Goal: Task Accomplishment & Management: Manage account settings

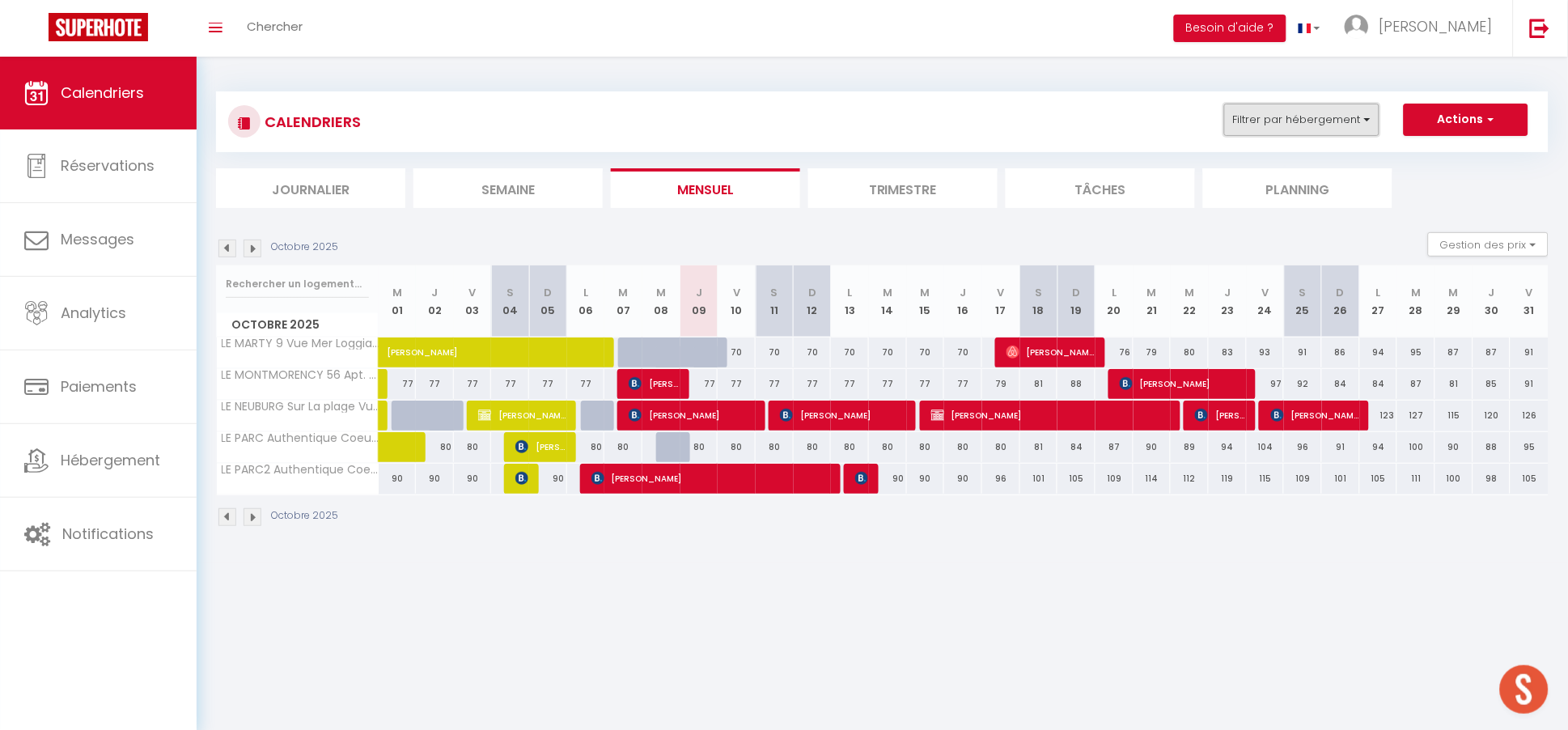
click at [1307, 113] on button "Filtrer par hébergement" at bounding box center [1302, 120] width 156 height 32
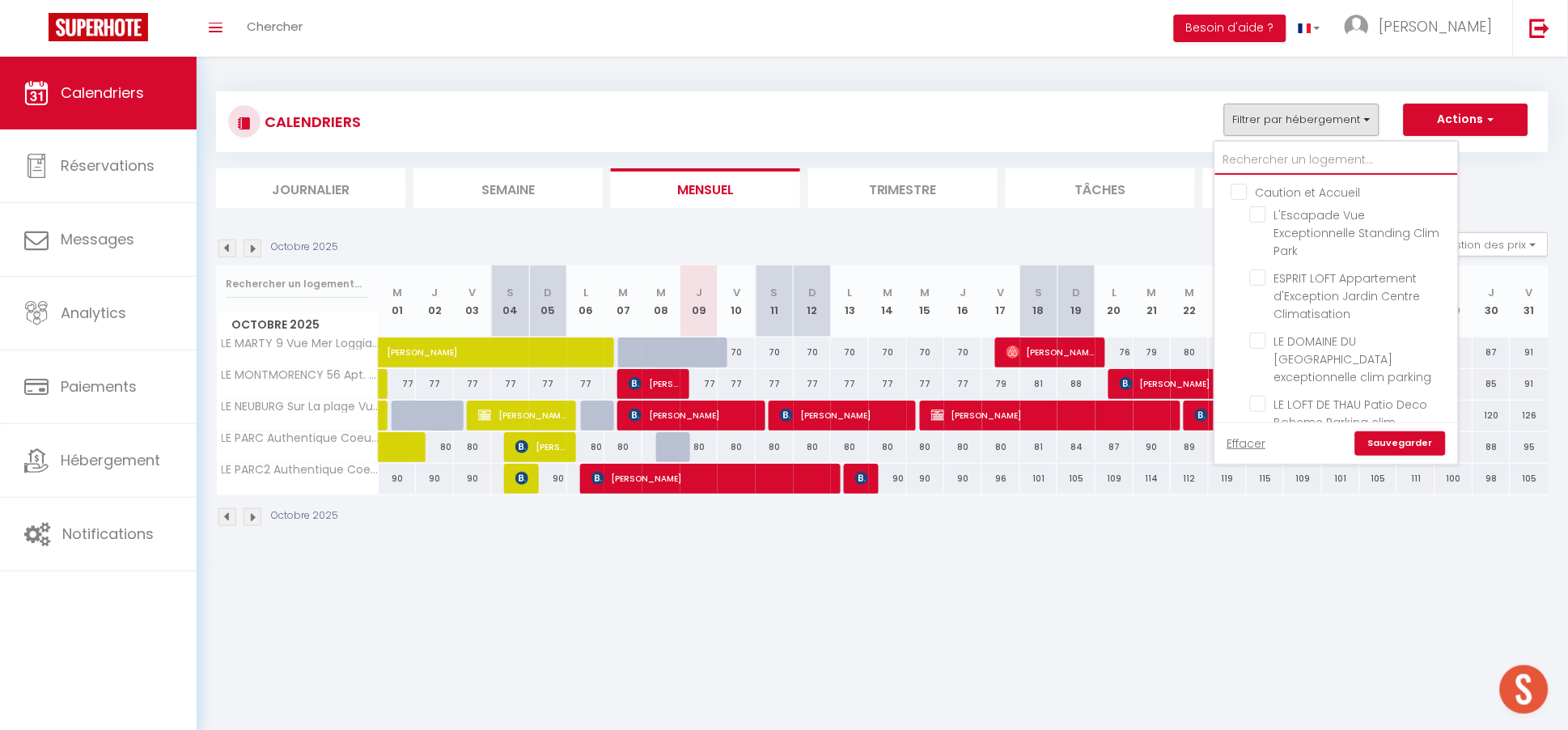
click at [1257, 159] on input "text" at bounding box center [1336, 161] width 242 height 29
type input "t"
checkbox input "false"
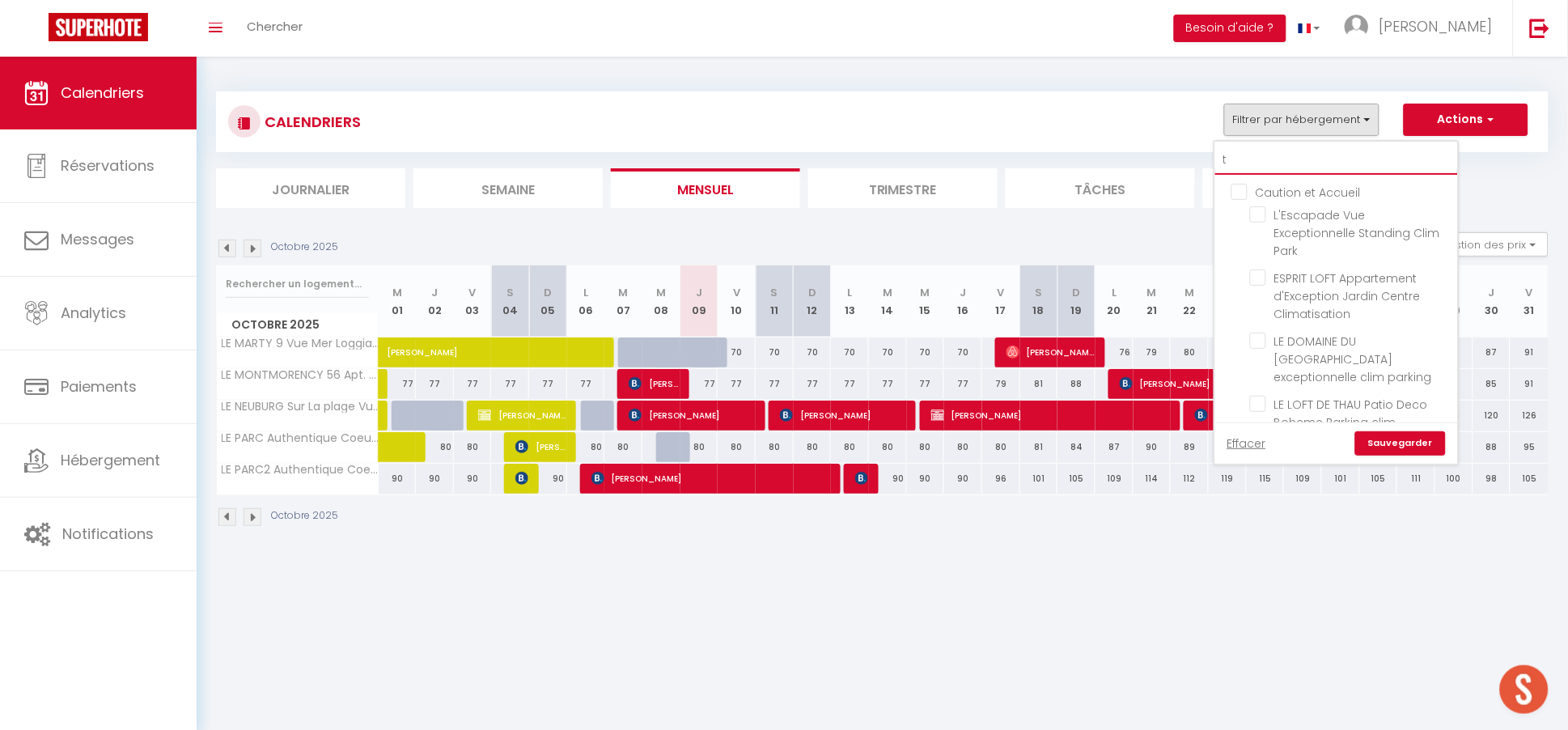
checkbox input "false"
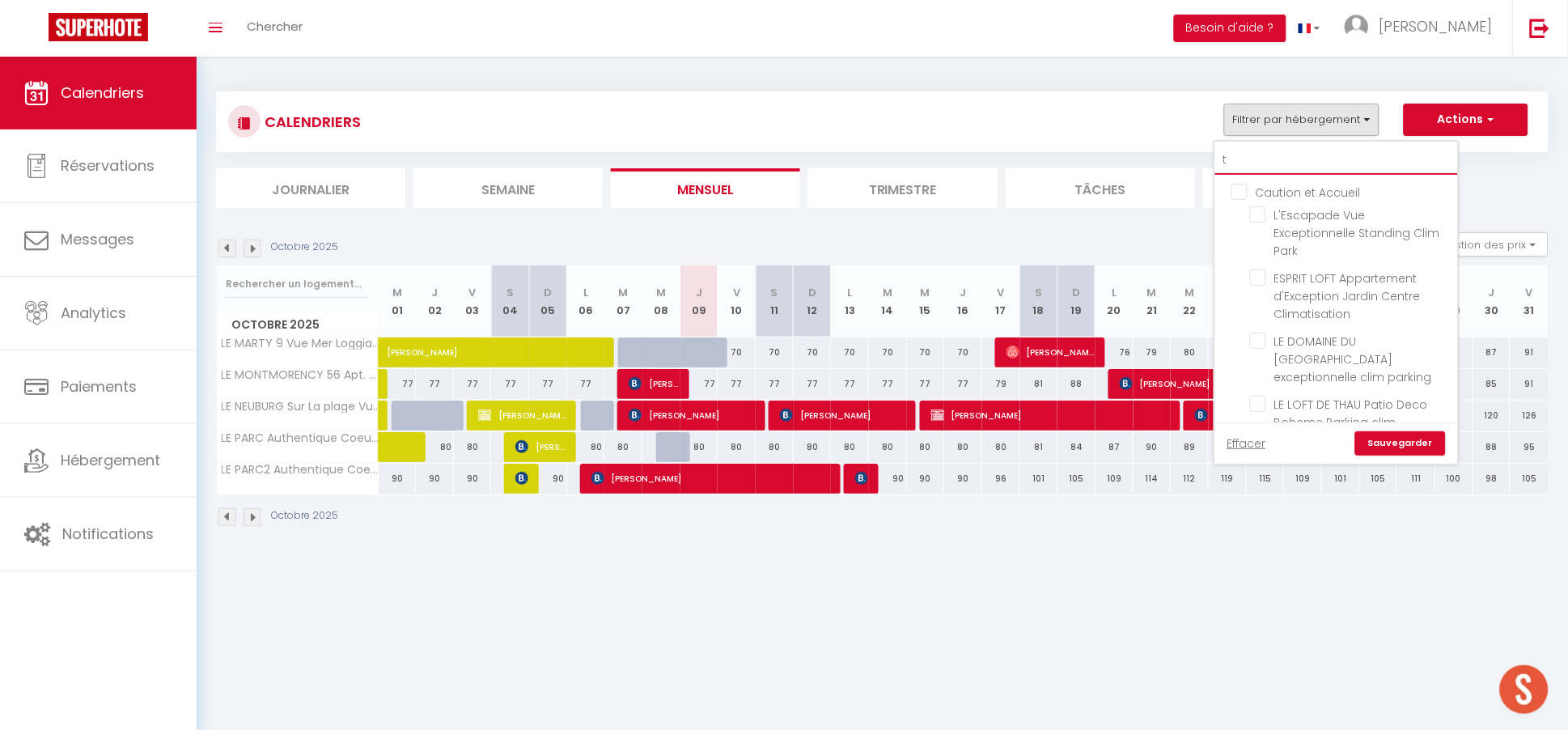
checkbox input "false"
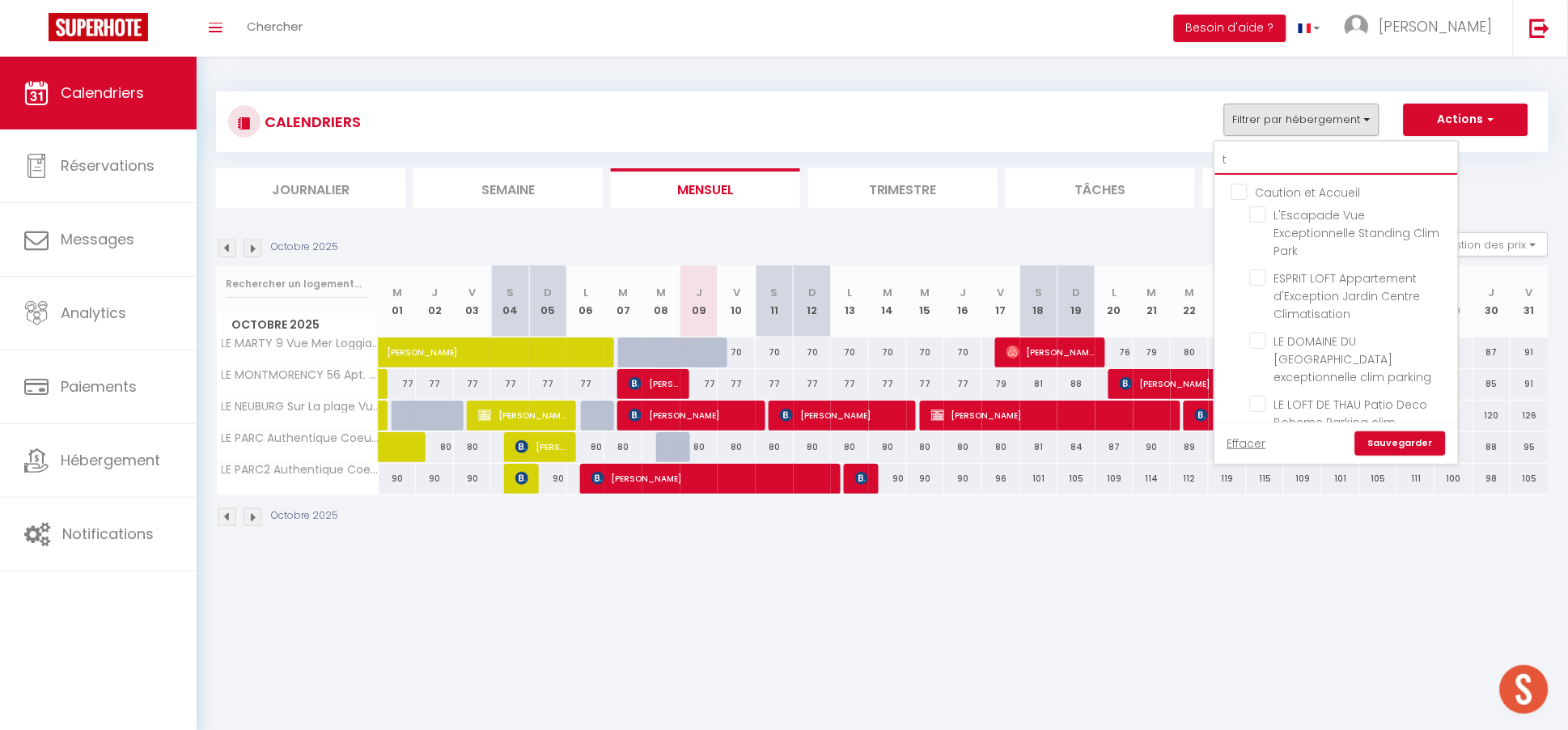
checkbox input "false"
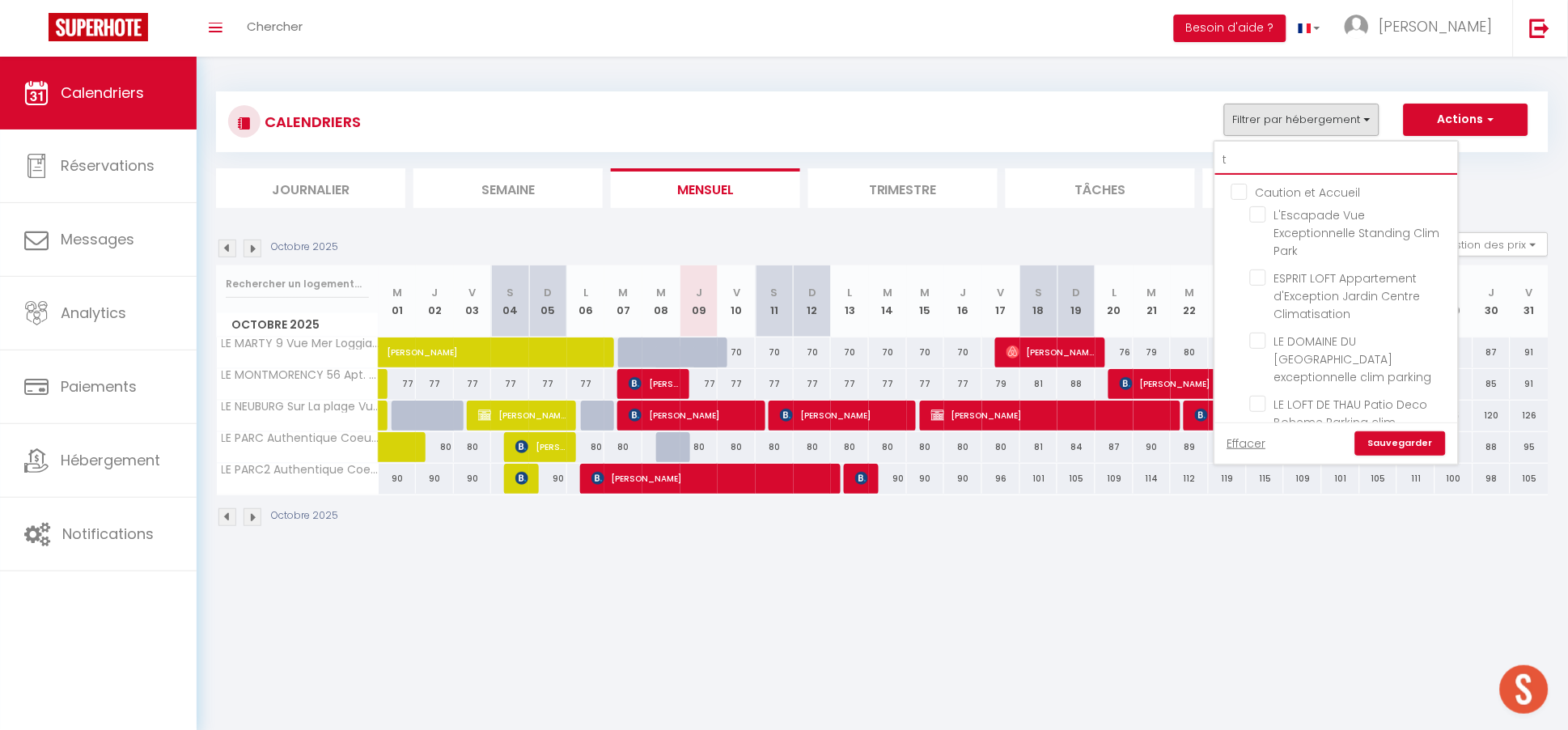
checkbox input "false"
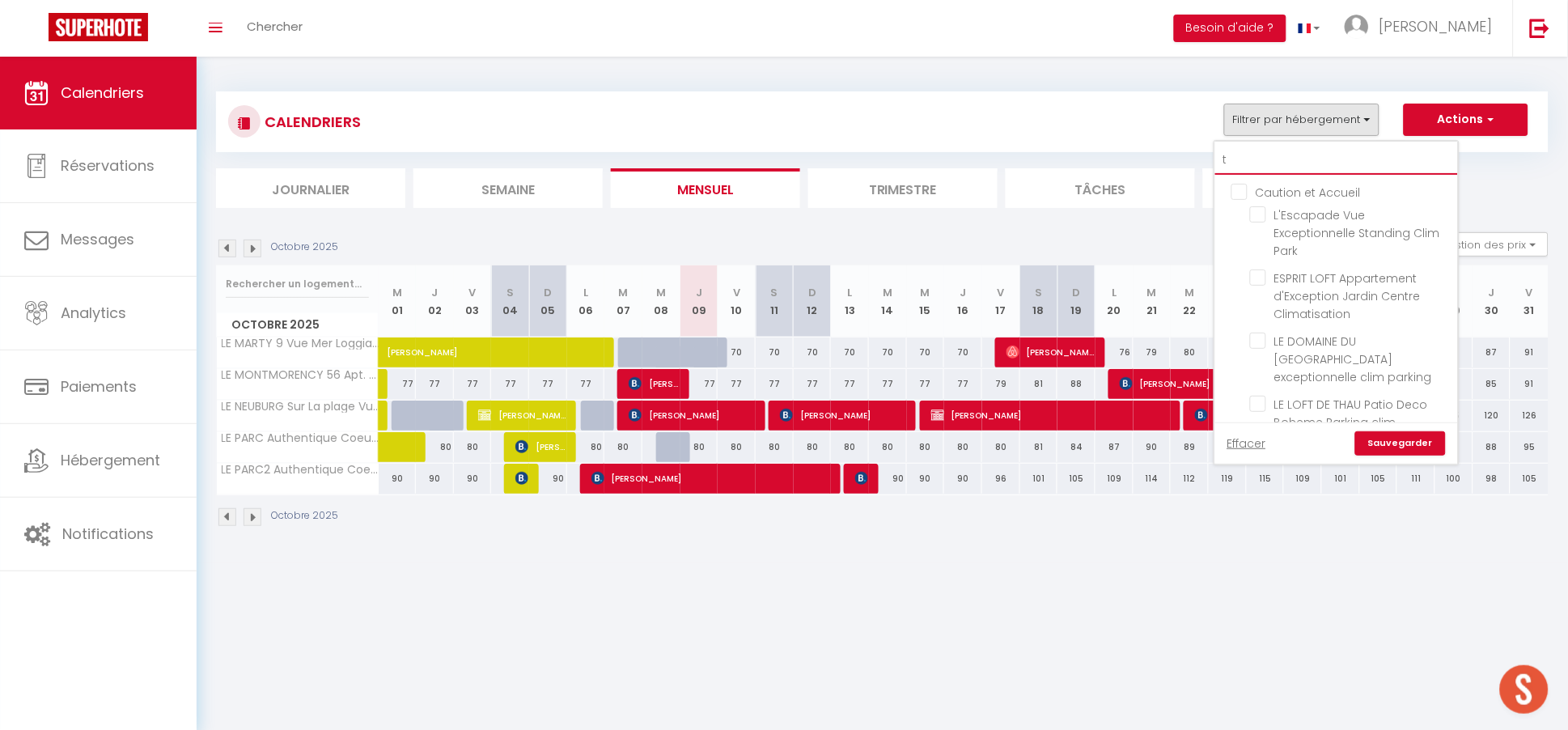
checkbox input "false"
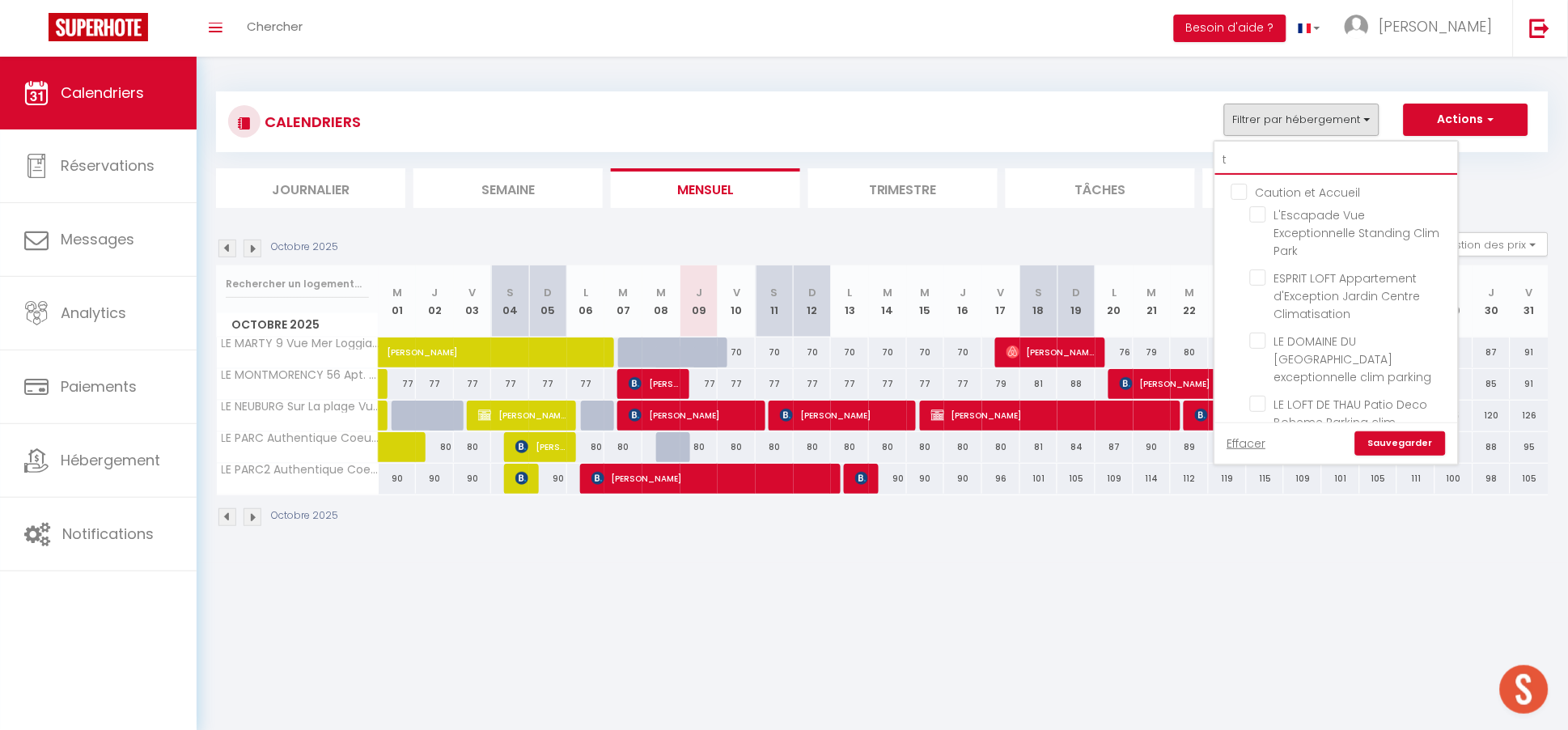
checkbox input "false"
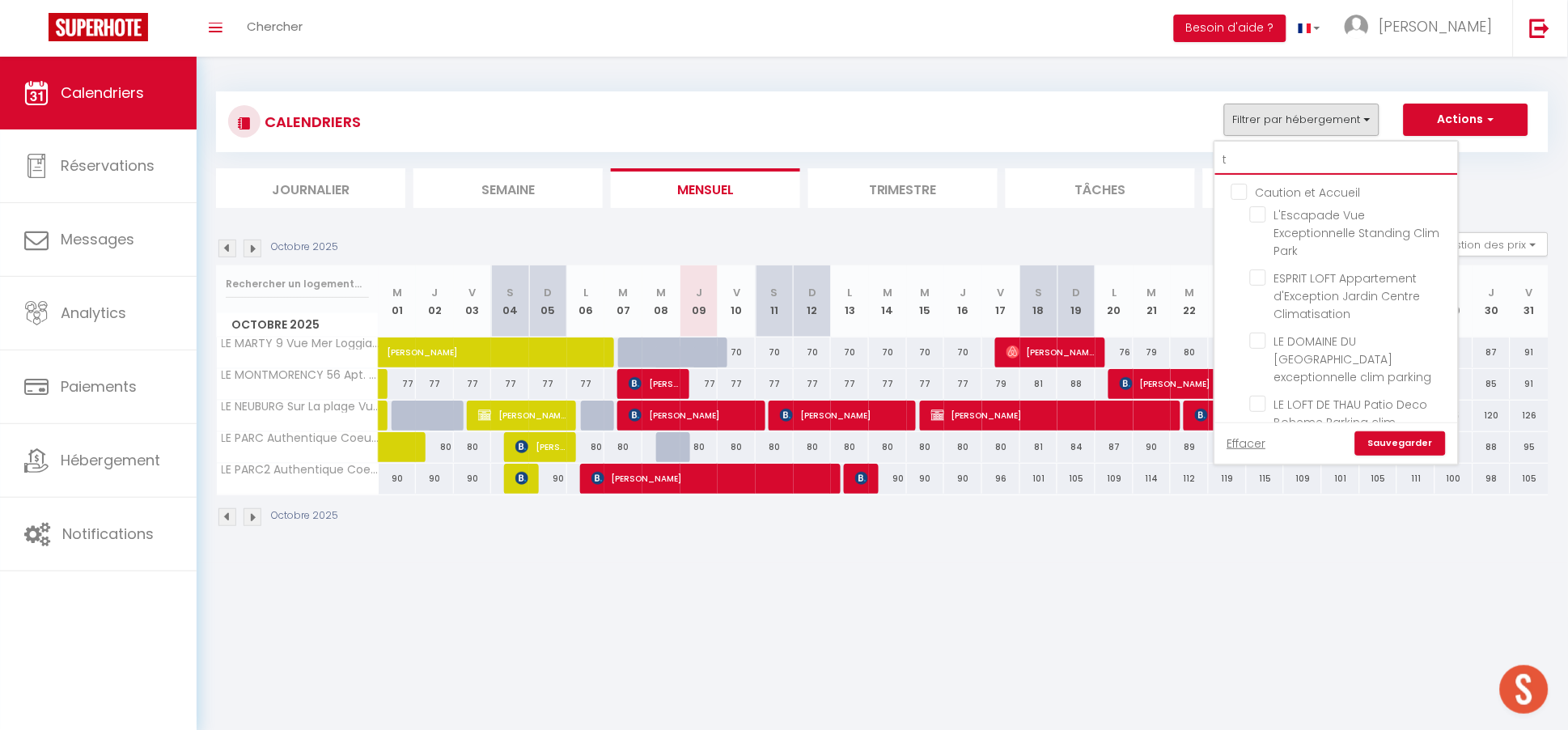
type input "ta"
checkbox input "false"
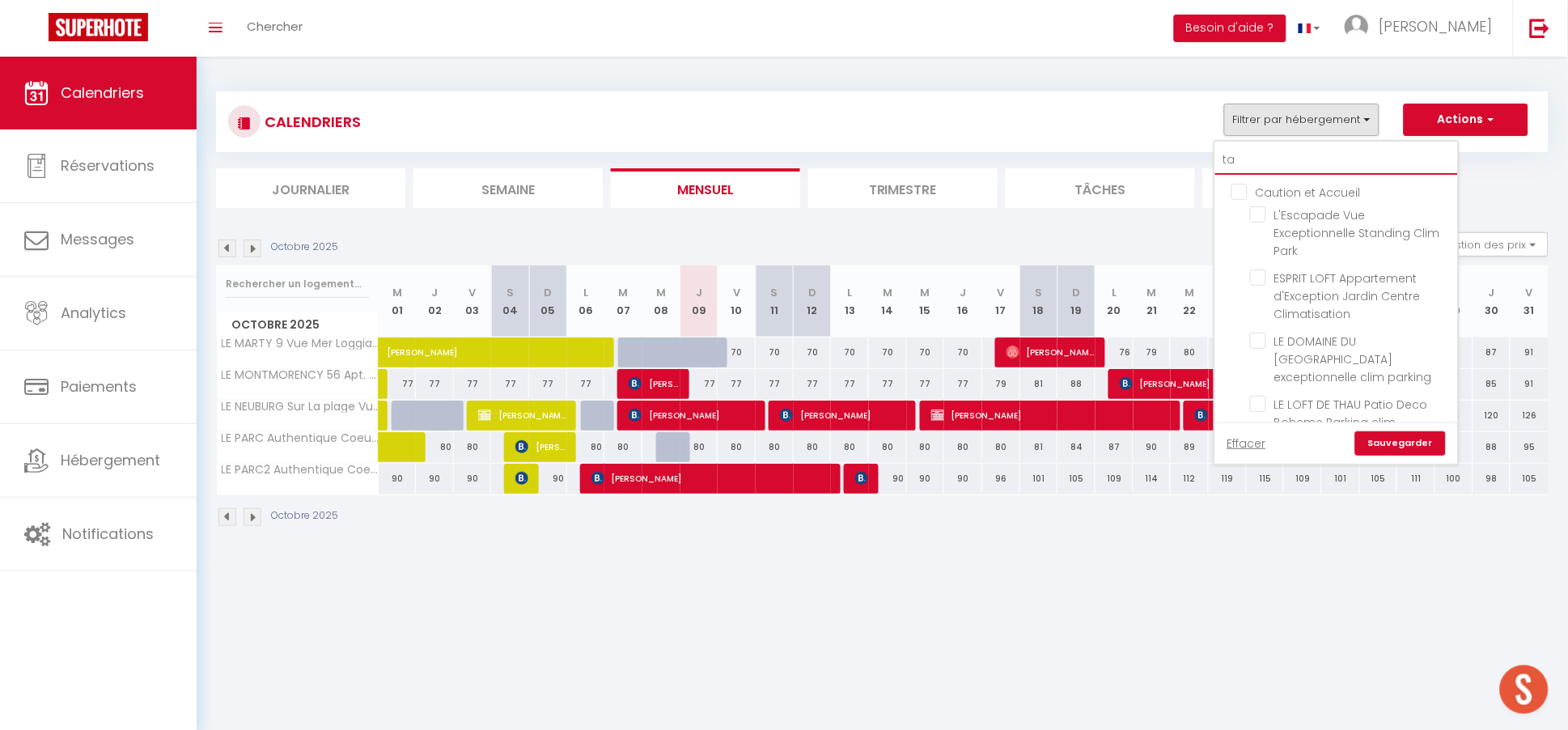
checkbox input "false"
type input "tas"
checkbox input "false"
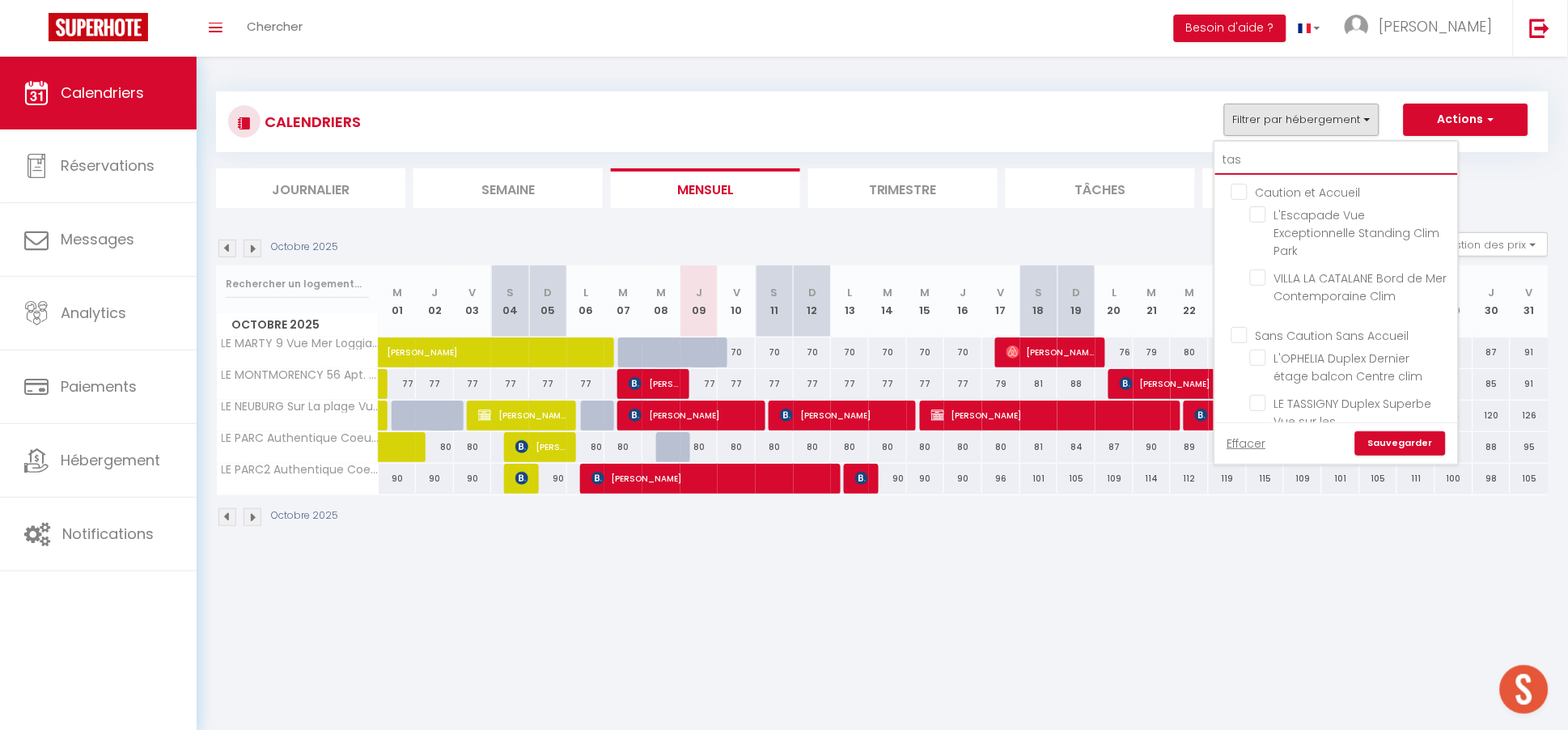
checkbox input "false"
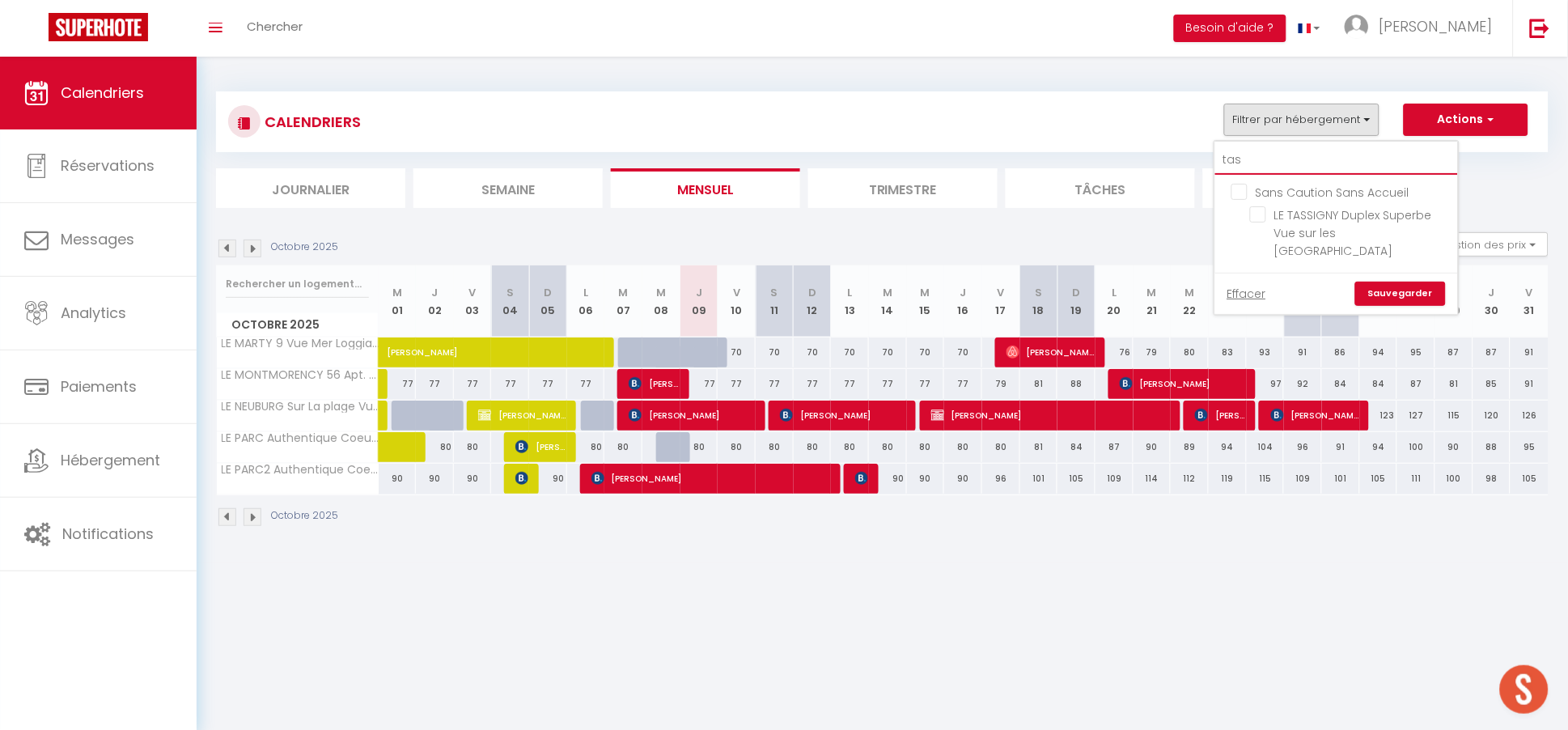
type input "tass"
checkbox input "false"
type input "tass"
drag, startPoint x: 1271, startPoint y: 212, endPoint x: 1287, endPoint y: 230, distance: 24.1
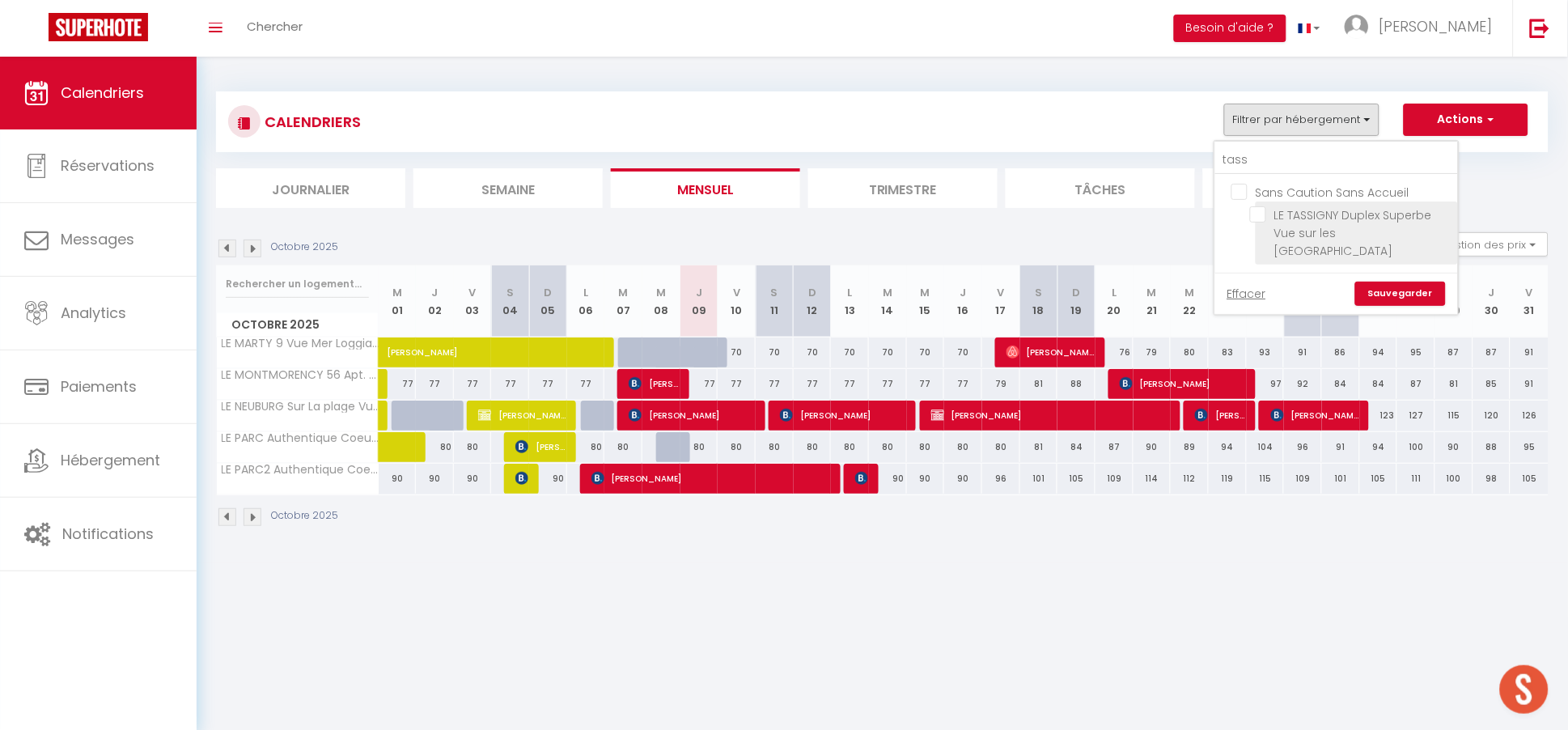
click at [1272, 211] on input "LE TASSIGNY Duplex Superbe Vue sur les [GEOGRAPHIC_DATA]" at bounding box center [1352, 215] width 203 height 16
checkbox input "true"
click at [1427, 281] on link "Sauvegarder" at bounding box center [1401, 294] width 91 height 24
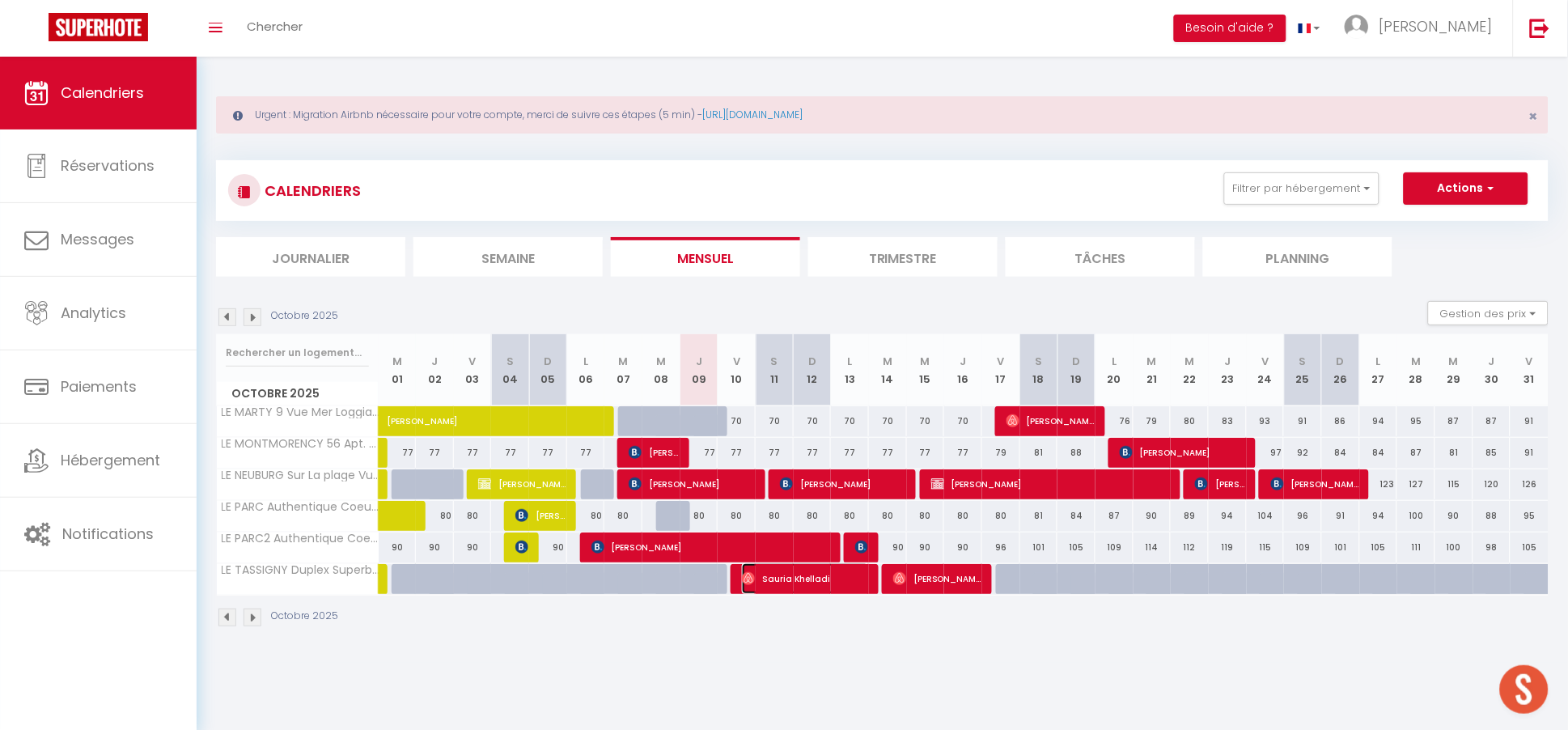
click at [783, 583] on span "Sauria Khelladi" at bounding box center [805, 579] width 127 height 31
select select "OK"
select select "0"
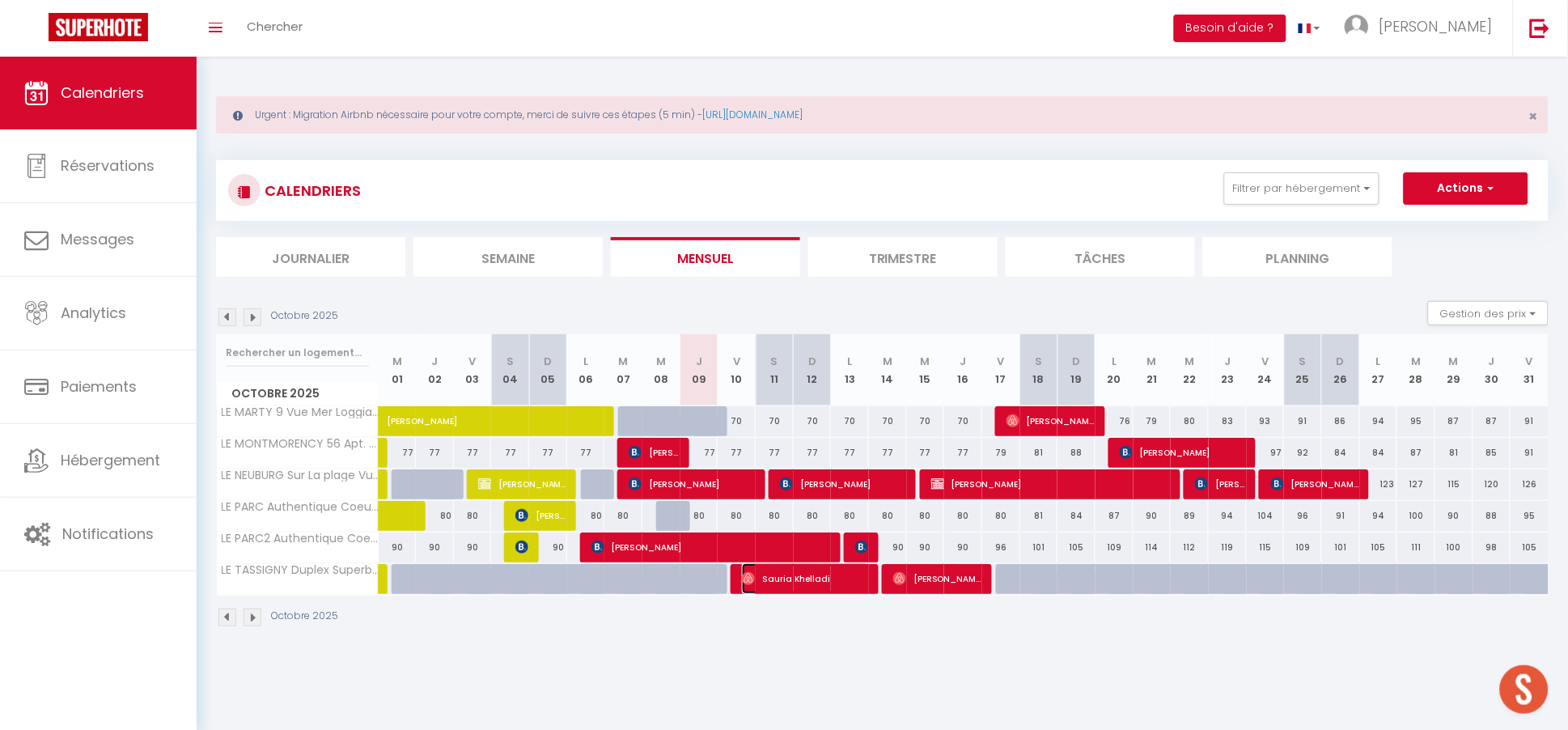
select select "1"
select select
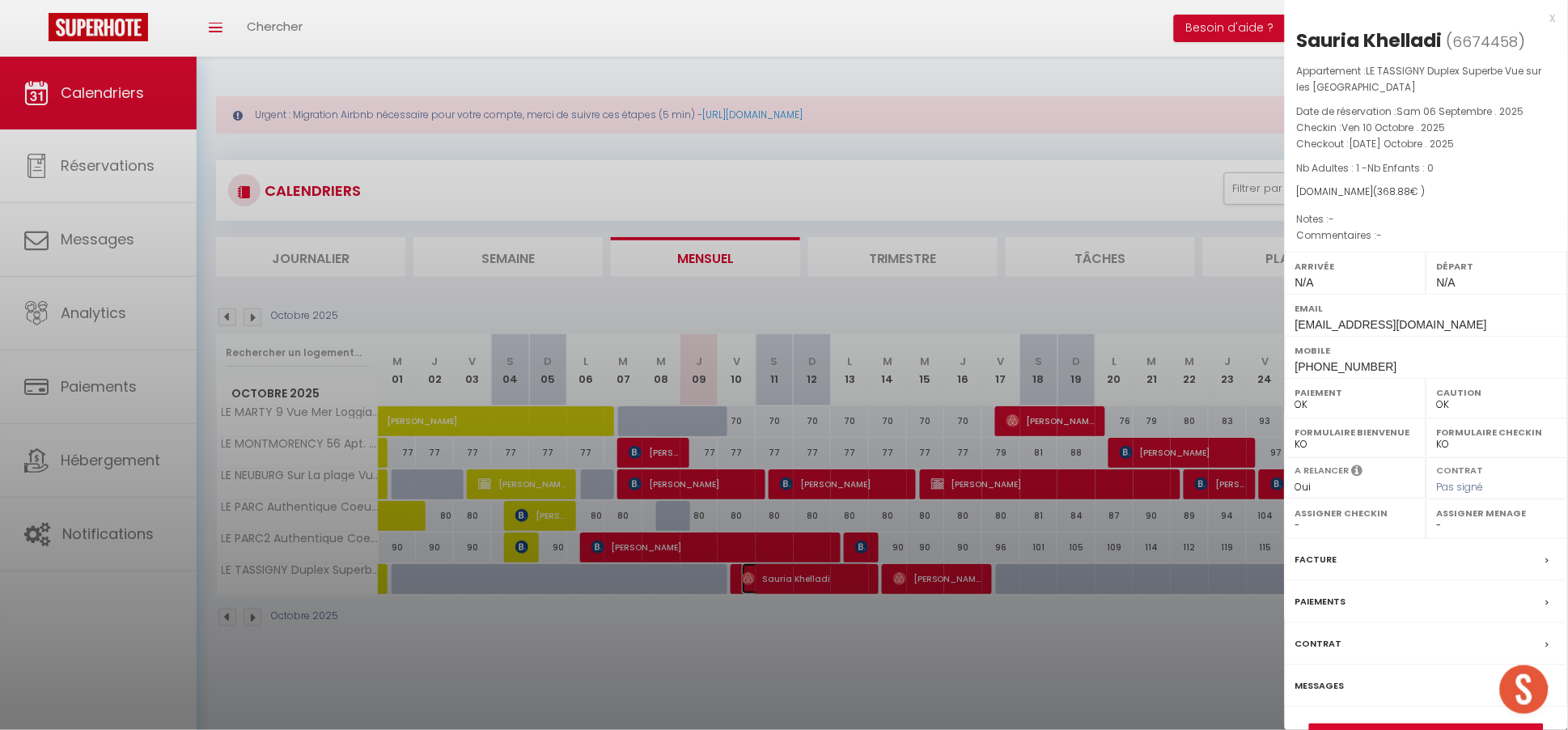
select select "25610"
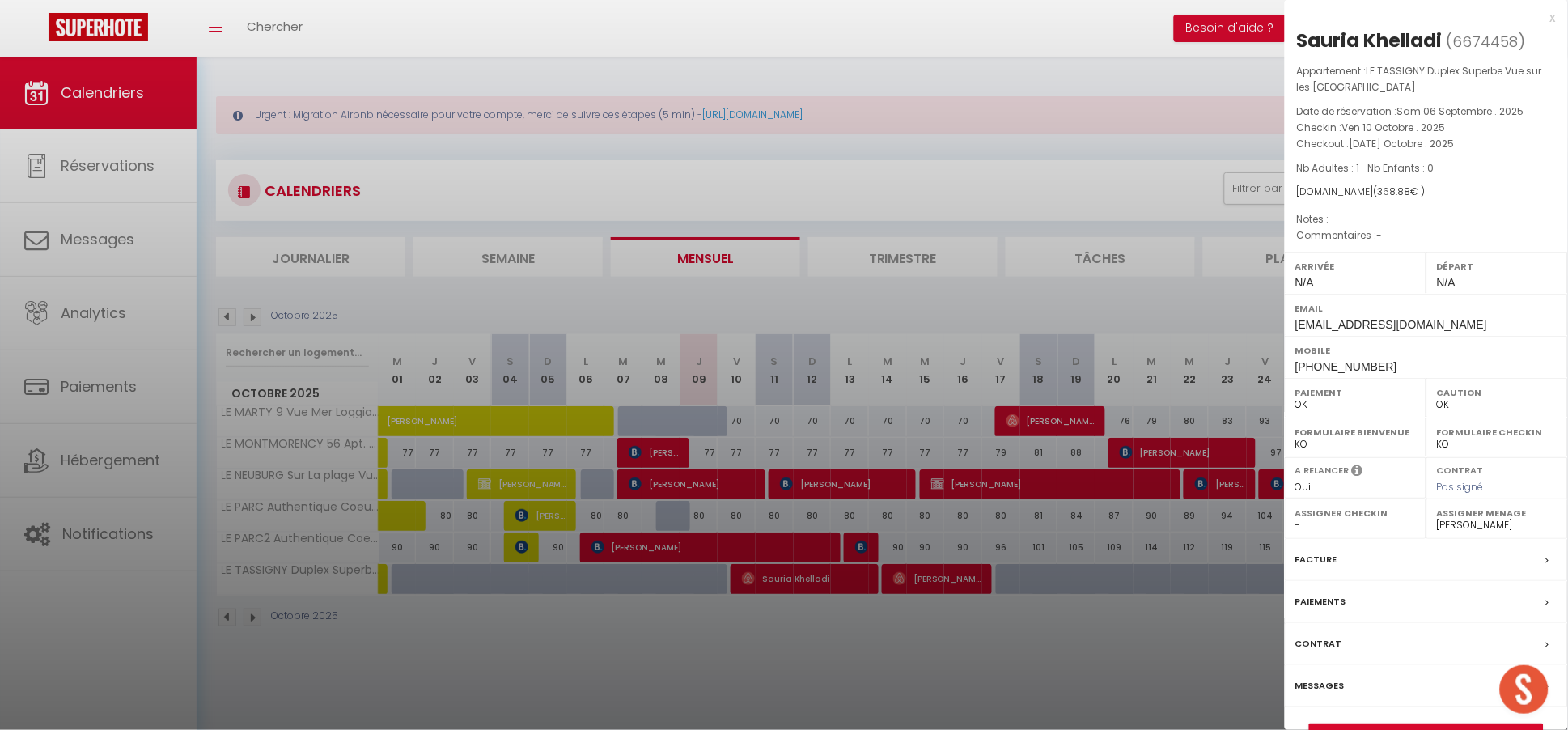
click at [1371, 601] on div "Paiements" at bounding box center [1426, 603] width 283 height 42
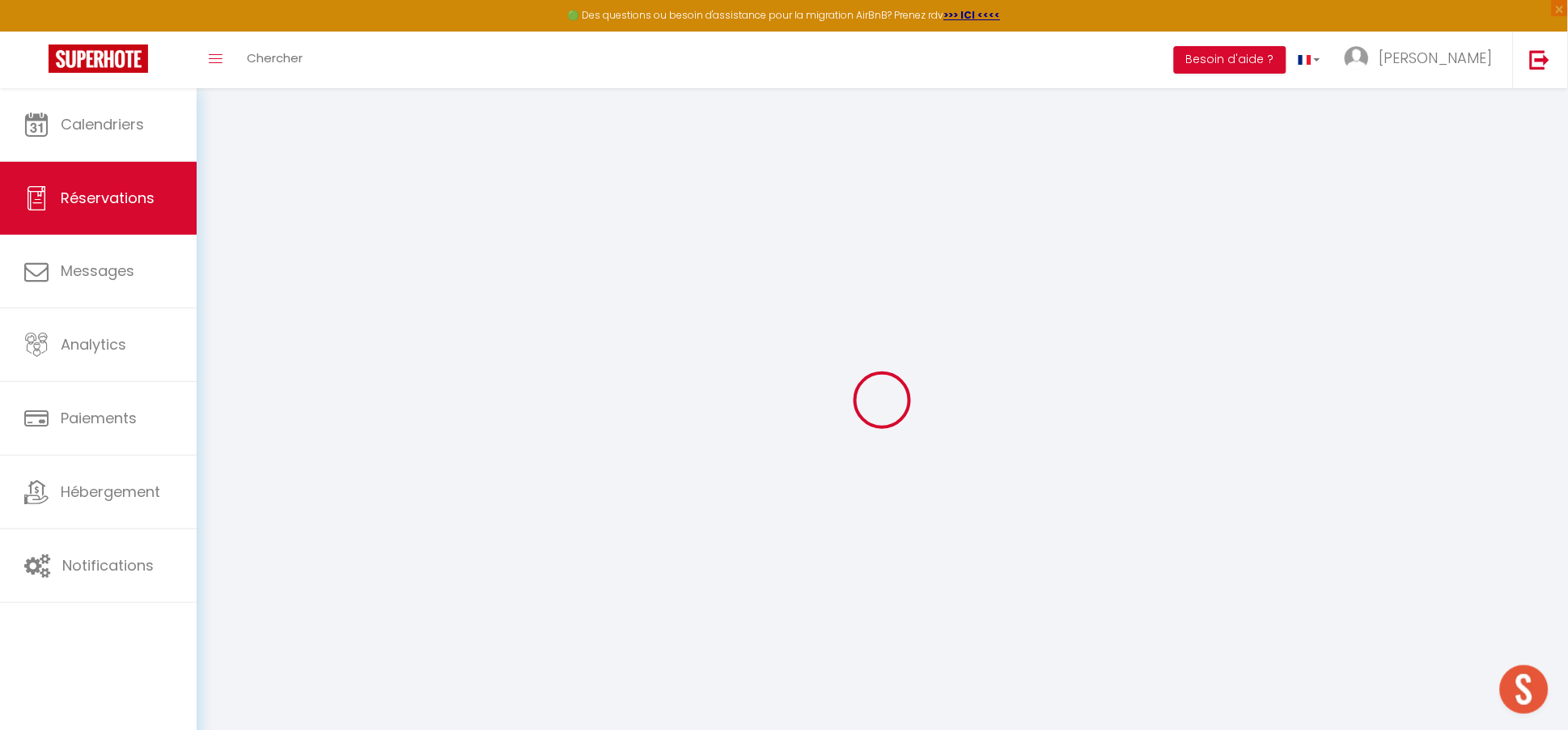
select select
checkbox input "false"
select select
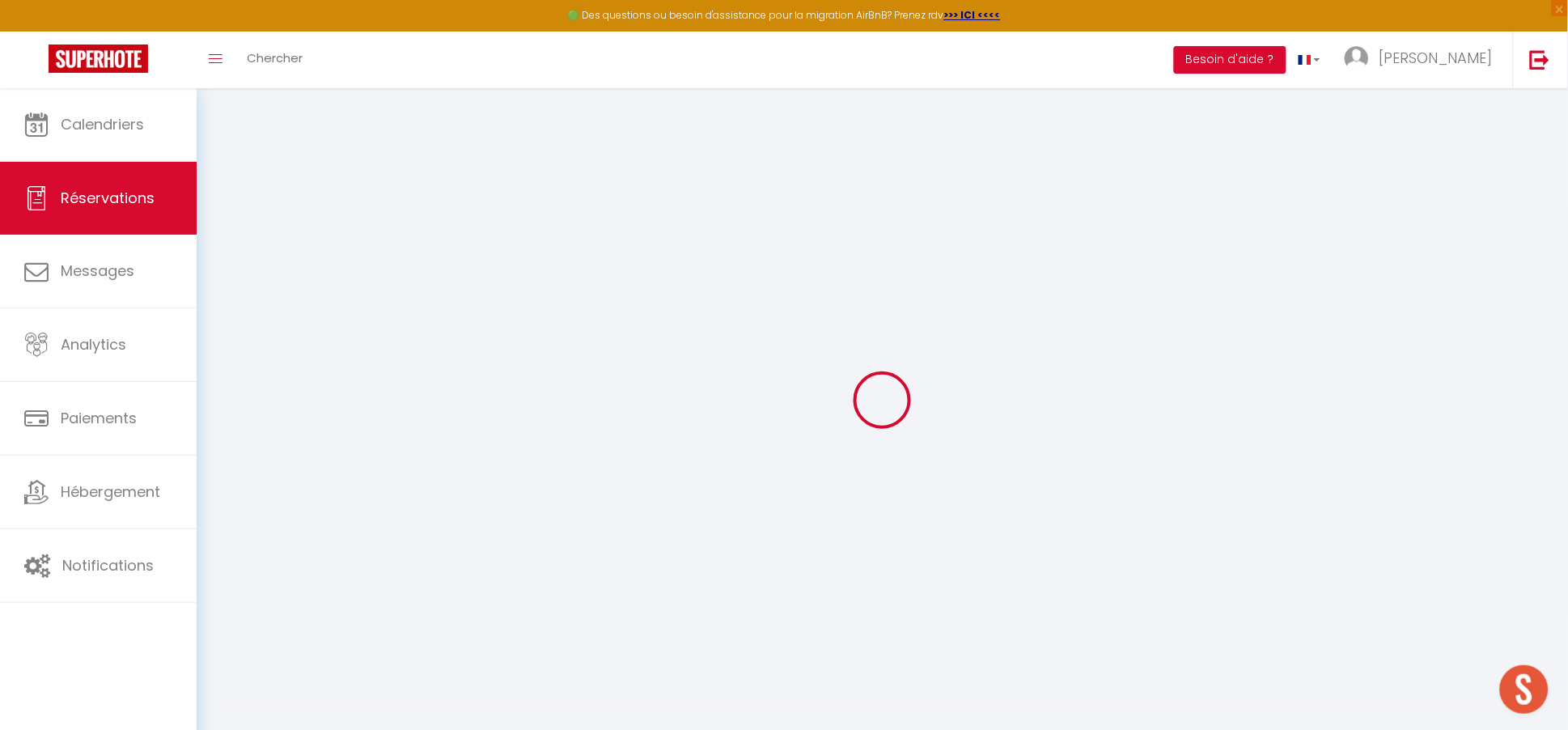
select select
checkbox input "false"
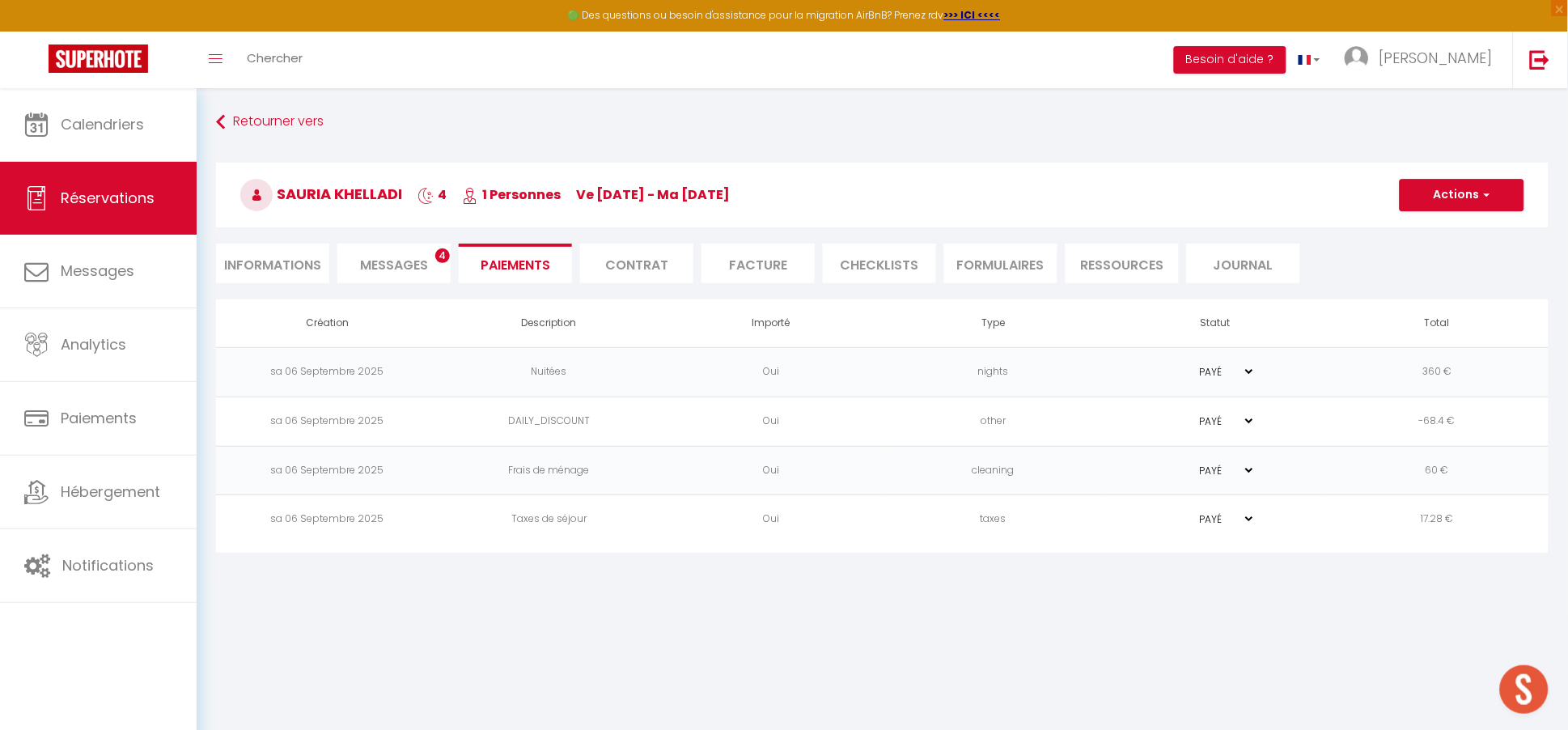
select select
click at [274, 260] on li "Informations" at bounding box center [273, 263] width 114 height 40
select select
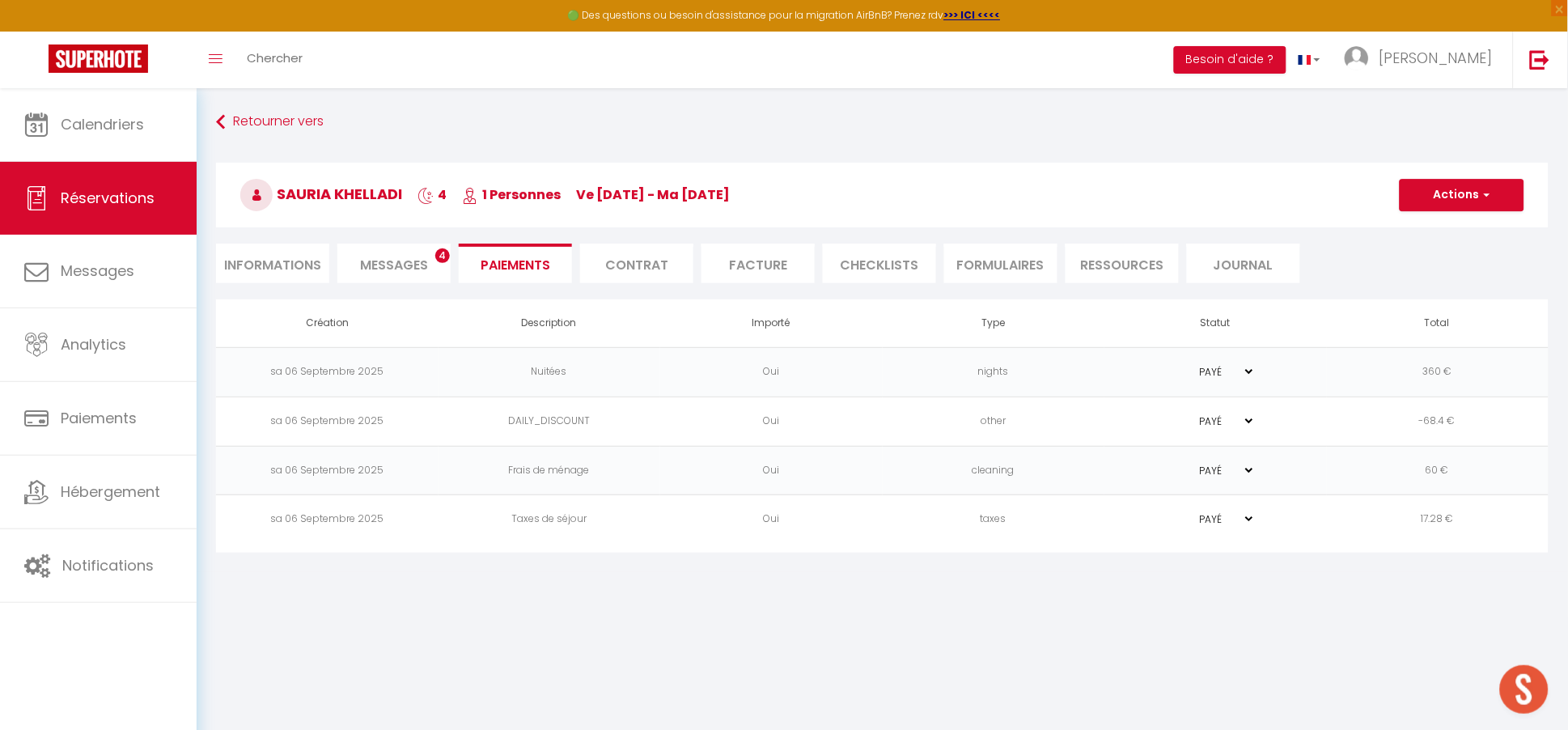
select select
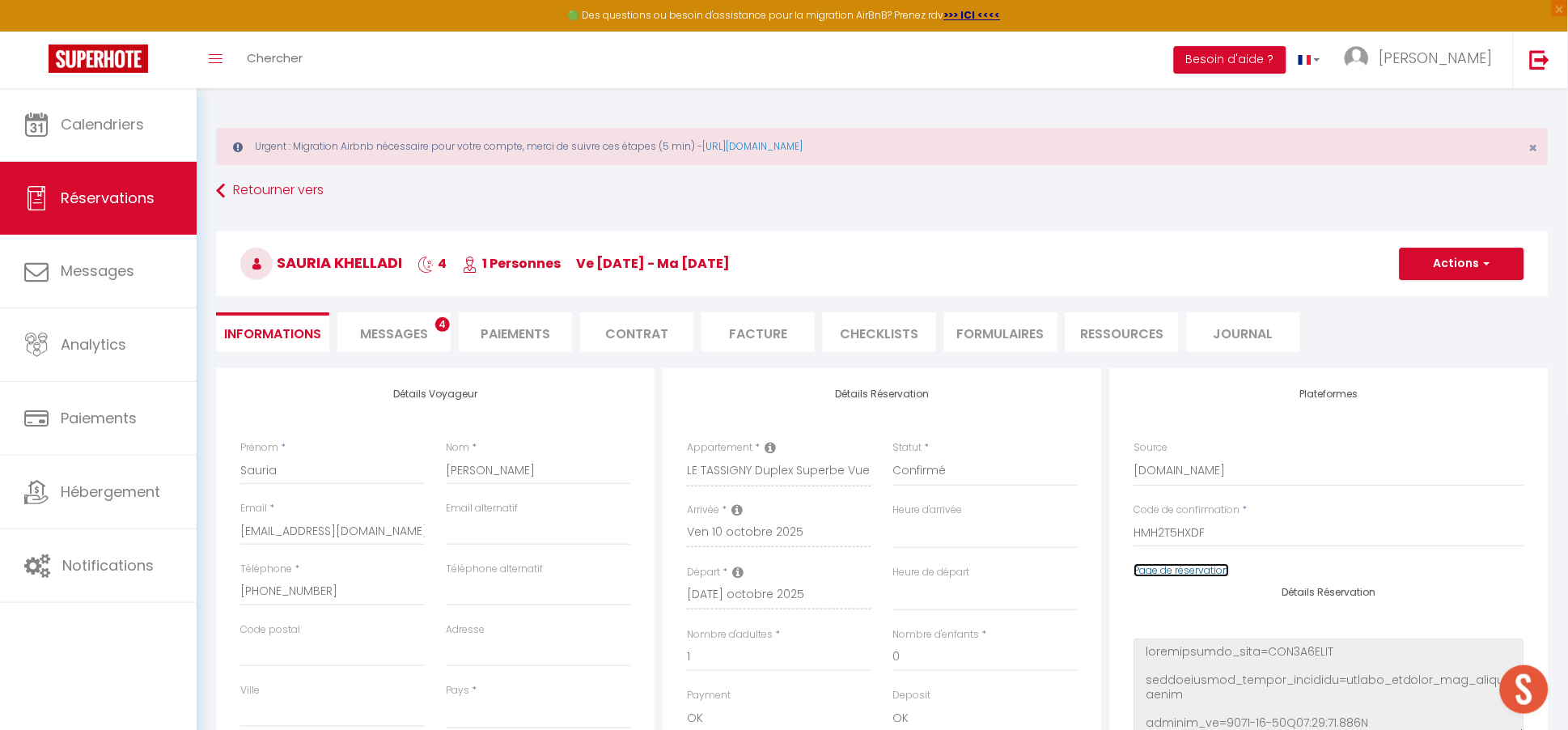
click at [1176, 573] on link "Page de réservation" at bounding box center [1182, 570] width 96 height 14
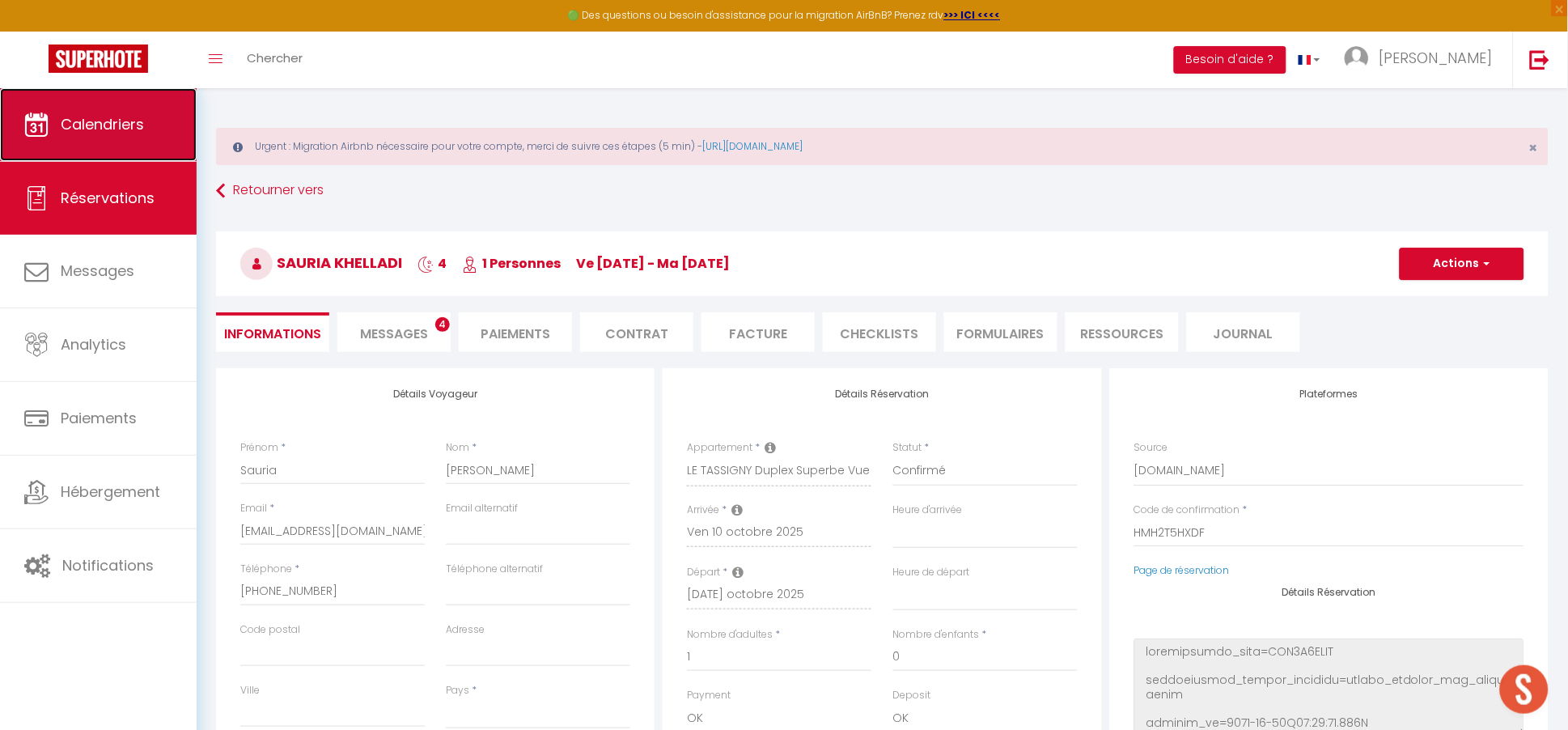
click at [95, 133] on span "Calendriers" at bounding box center [102, 124] width 84 height 20
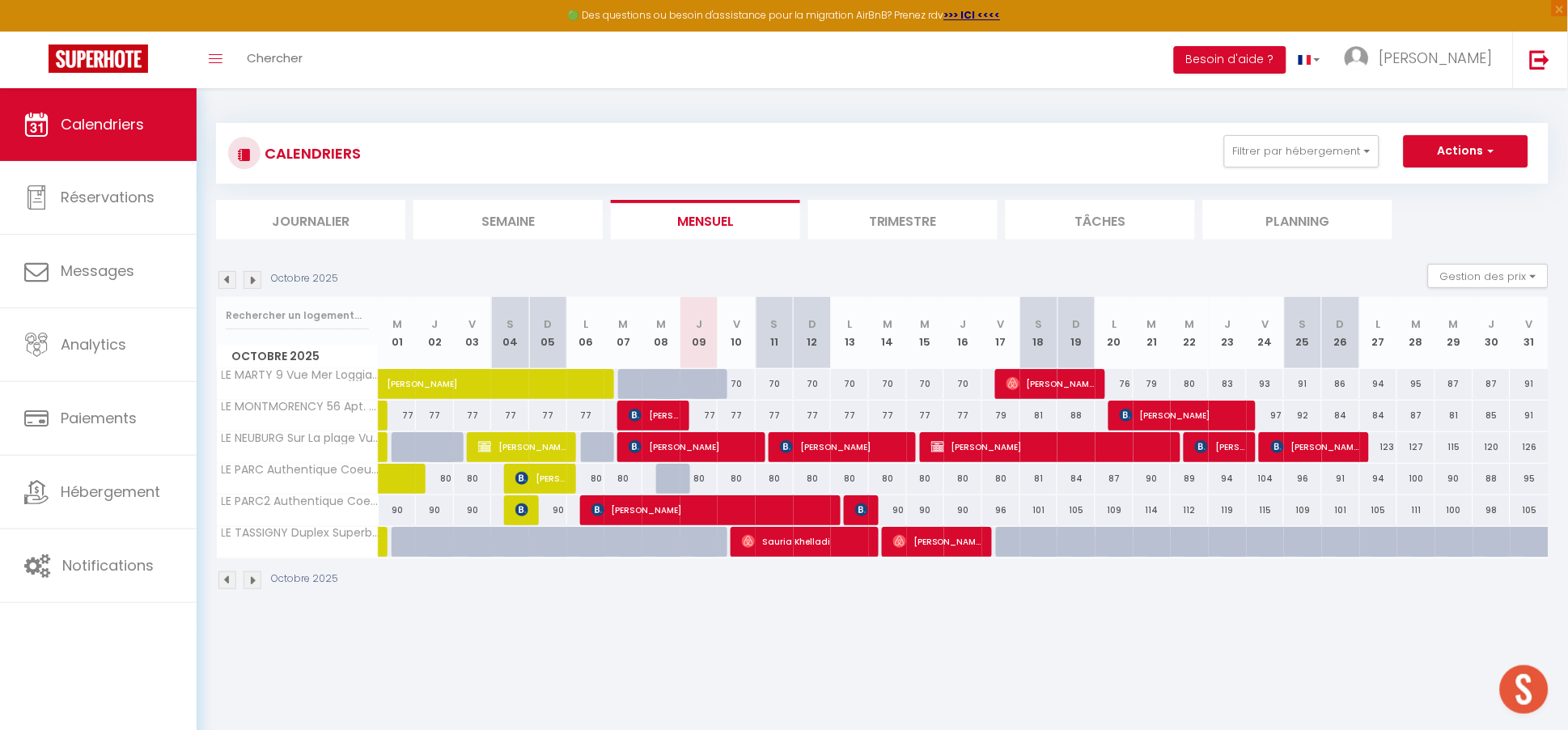
click at [1012, 539] on div at bounding box center [1015, 543] width 38 height 31
type input "110"
select select "1"
type input "Ven 17 Octobre 2025"
type input "[PERSON_NAME] 18 Octobre 2025"
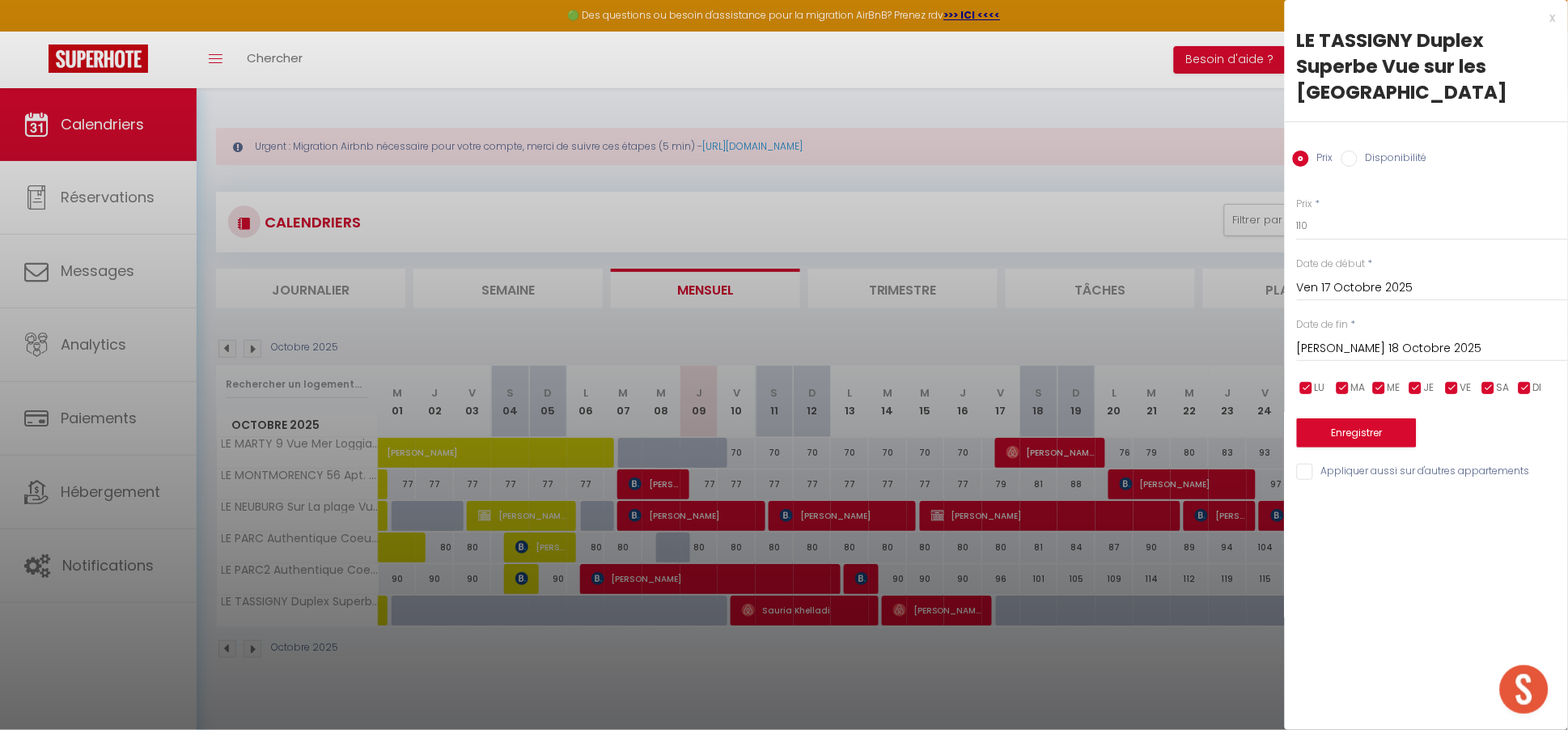
click at [1358, 152] on label "Disponibilité" at bounding box center [1393, 160] width 70 height 18
click at [1358, 152] on input "Disponibilité" at bounding box center [1350, 159] width 16 height 16
radio input "true"
radio input "false"
click at [1342, 290] on input "Ven 17 Octobre 2025" at bounding box center [1433, 290] width 271 height 21
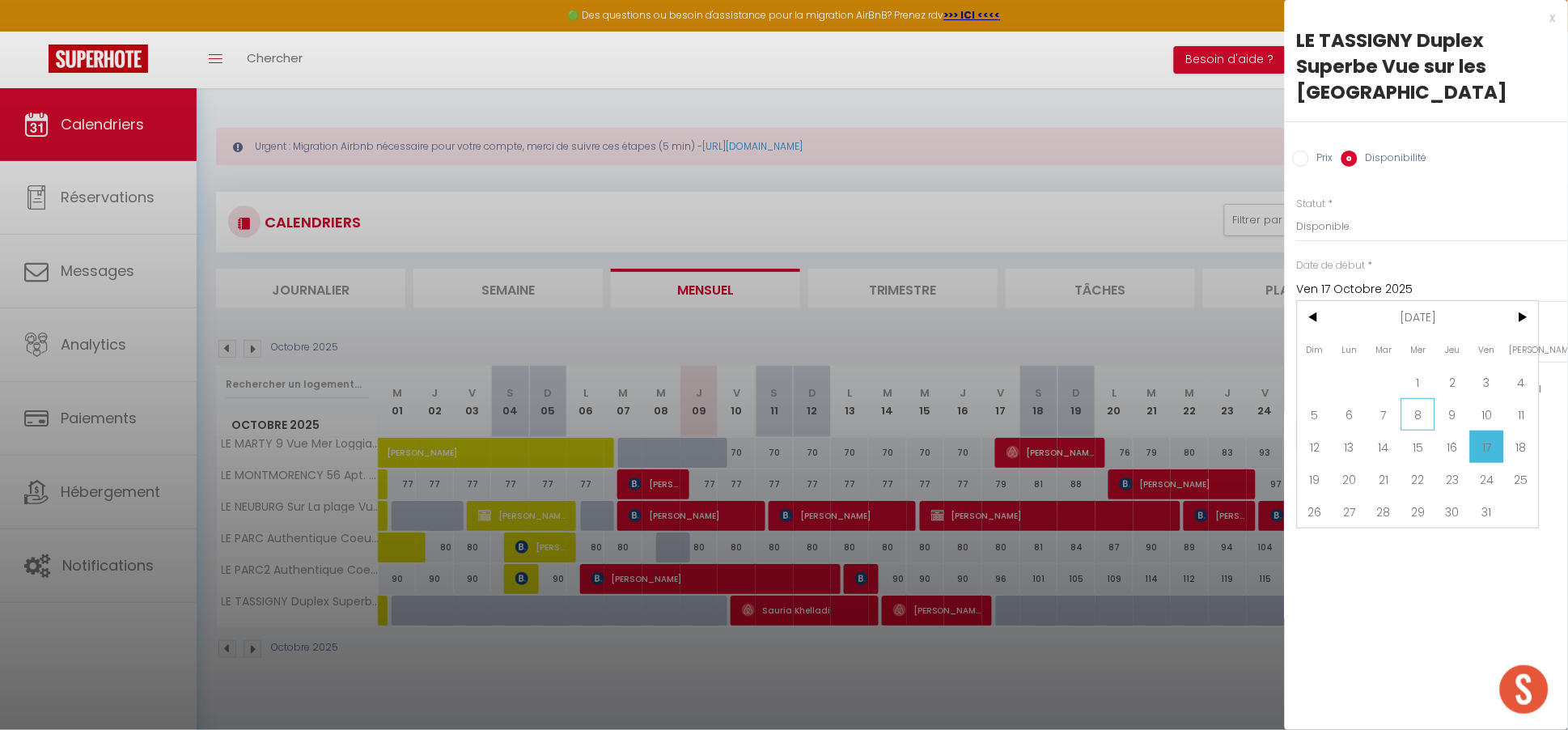
click at [1404, 421] on span "8" at bounding box center [1419, 414] width 35 height 32
type input "Mer 08 Octobre 2025"
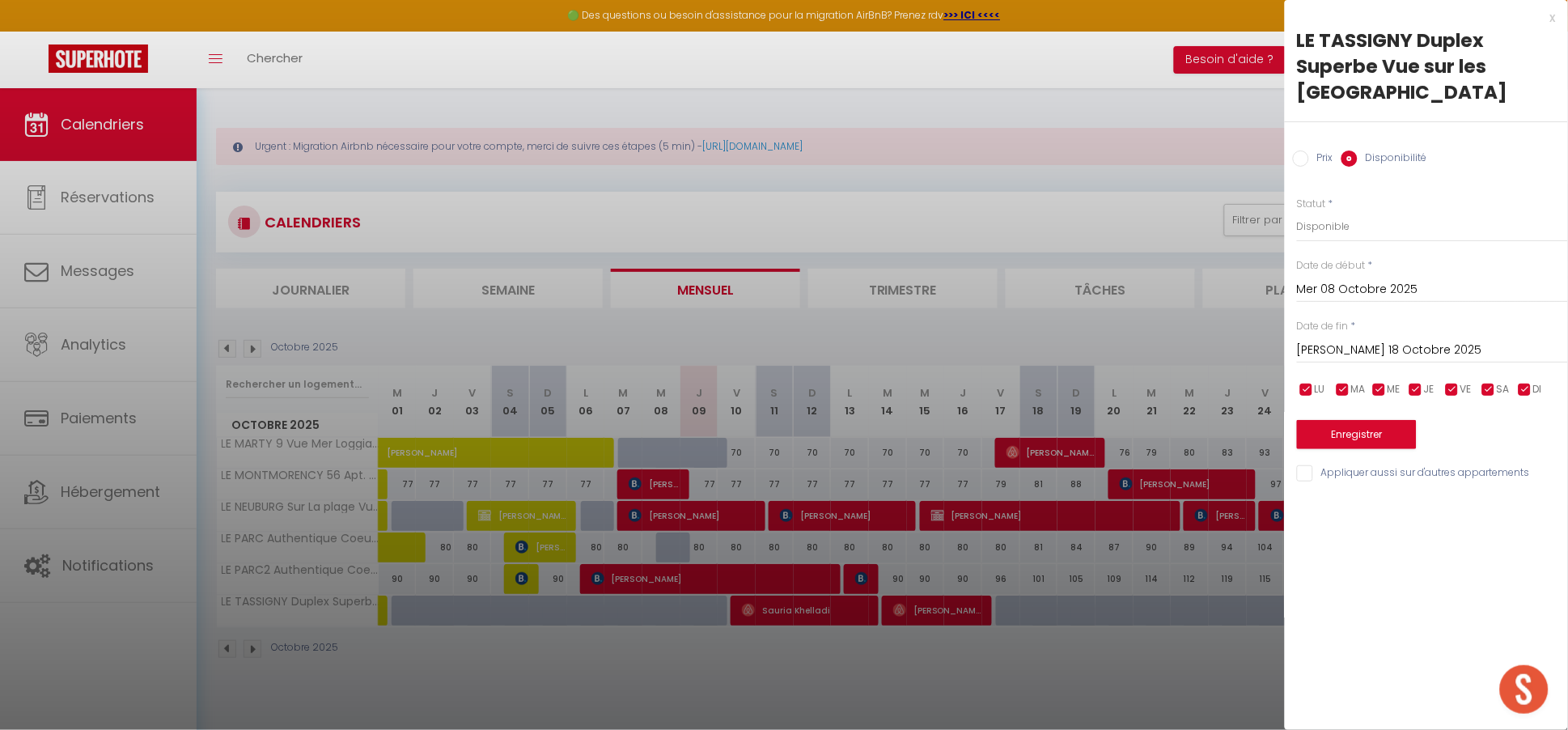
click at [1338, 341] on input "[PERSON_NAME] 18 Octobre 2025" at bounding box center [1433, 350] width 271 height 21
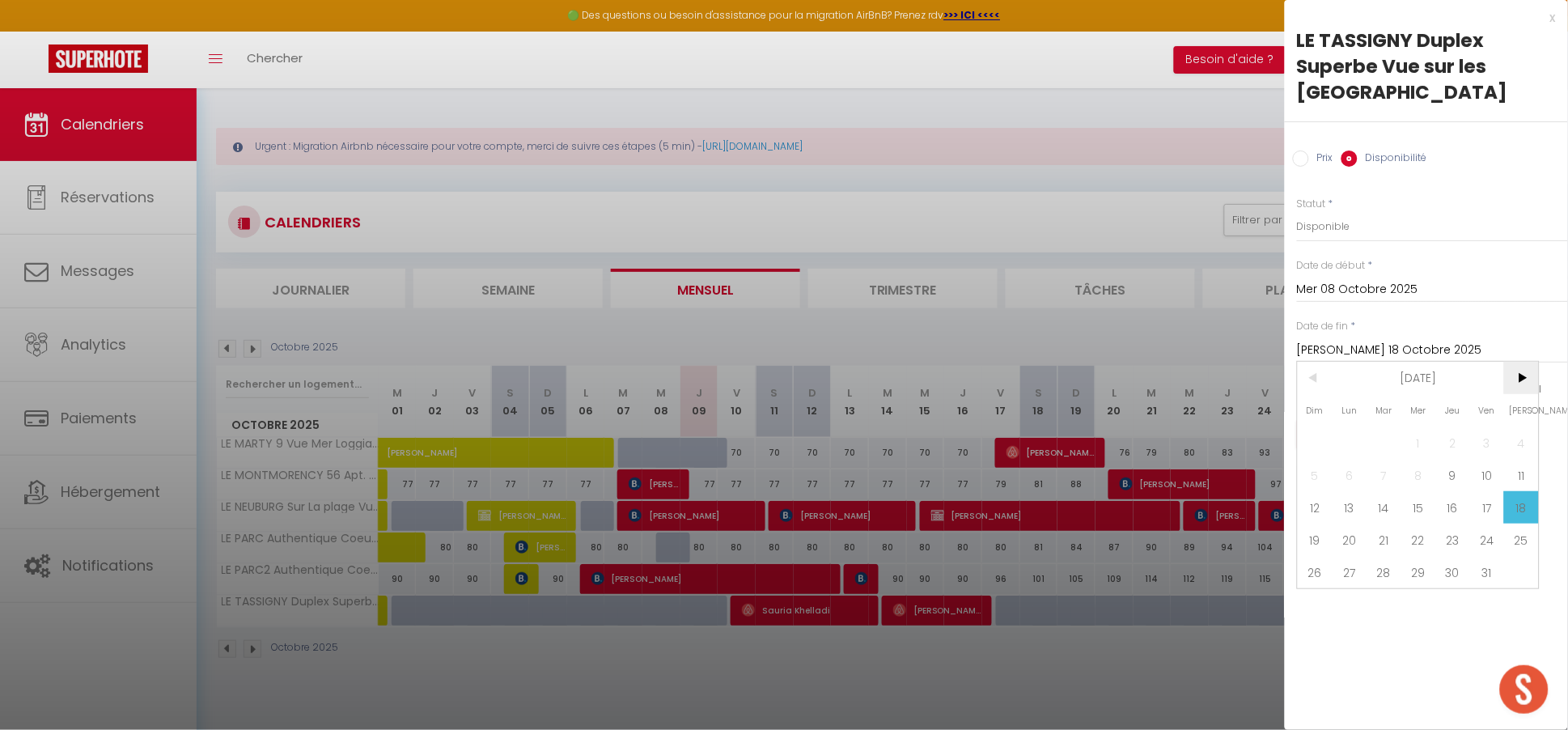
click at [1515, 380] on span ">" at bounding box center [1522, 378] width 35 height 32
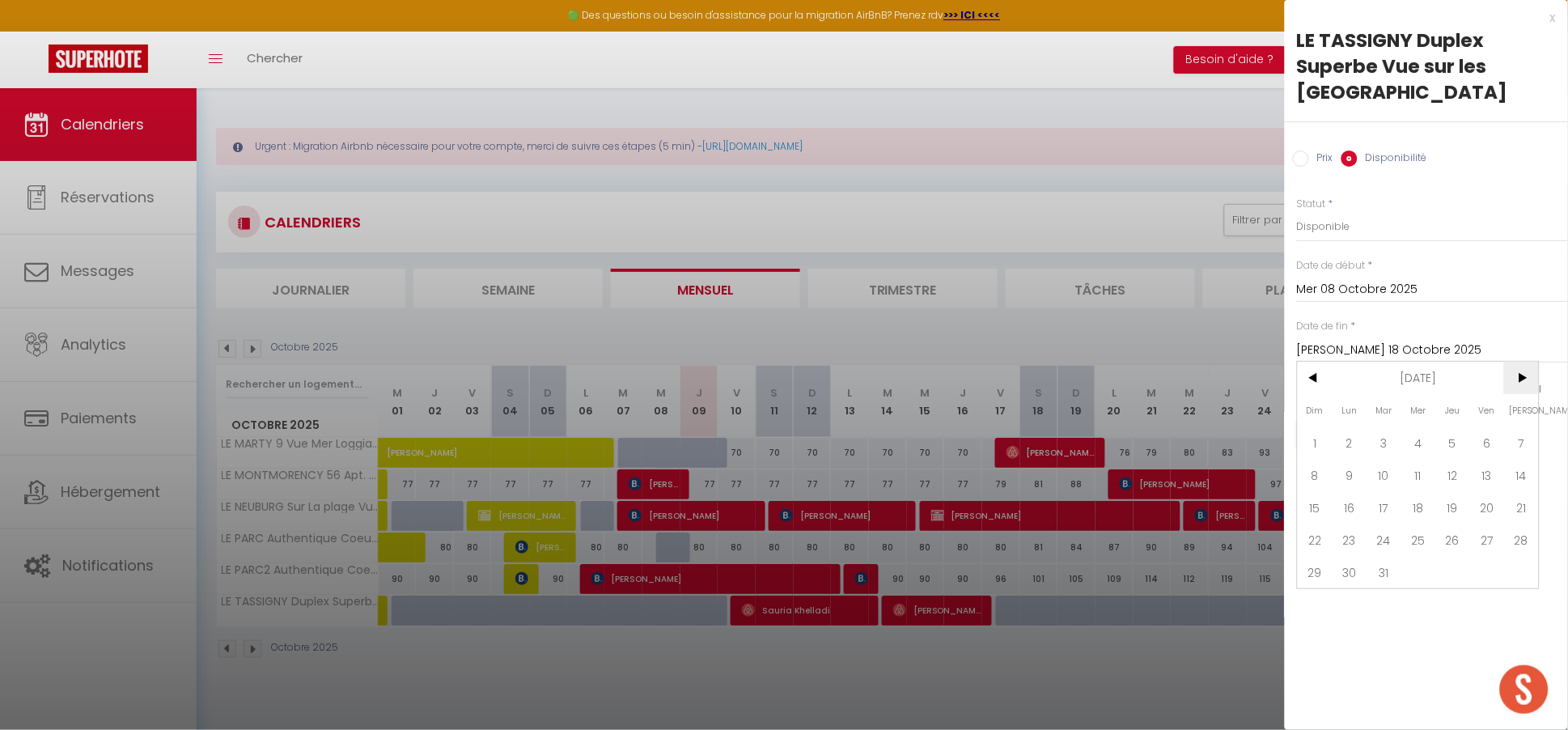
click at [1515, 380] on span ">" at bounding box center [1522, 378] width 35 height 32
click at [1514, 382] on span ">" at bounding box center [1522, 378] width 35 height 32
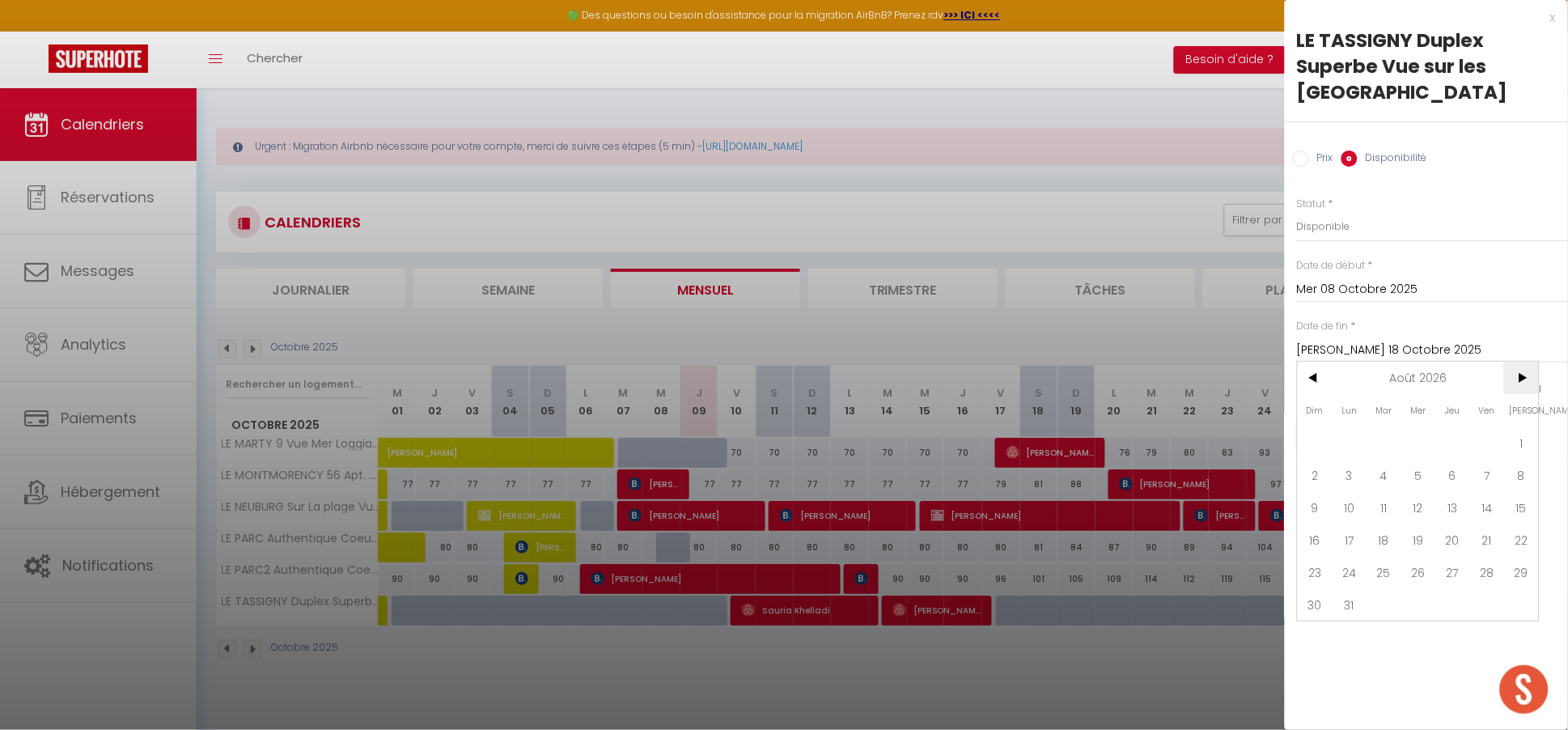
click at [1514, 383] on span ">" at bounding box center [1522, 378] width 35 height 32
click at [1513, 383] on span ">" at bounding box center [1522, 378] width 35 height 32
click at [1511, 385] on span ">" at bounding box center [1522, 378] width 35 height 32
click at [1456, 572] on span "31" at bounding box center [1453, 573] width 35 height 32
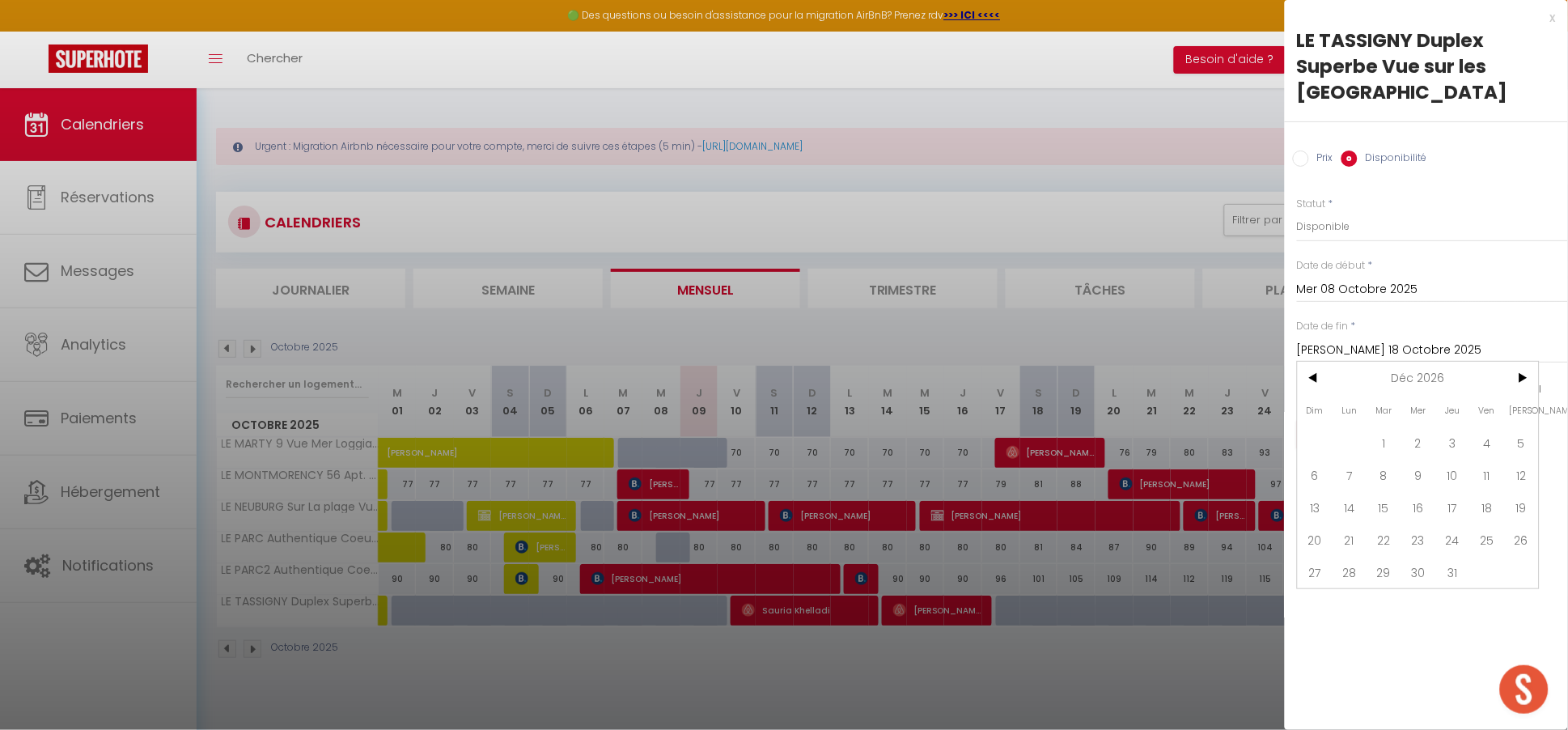
type input "Jeu 31 Décembre 2026"
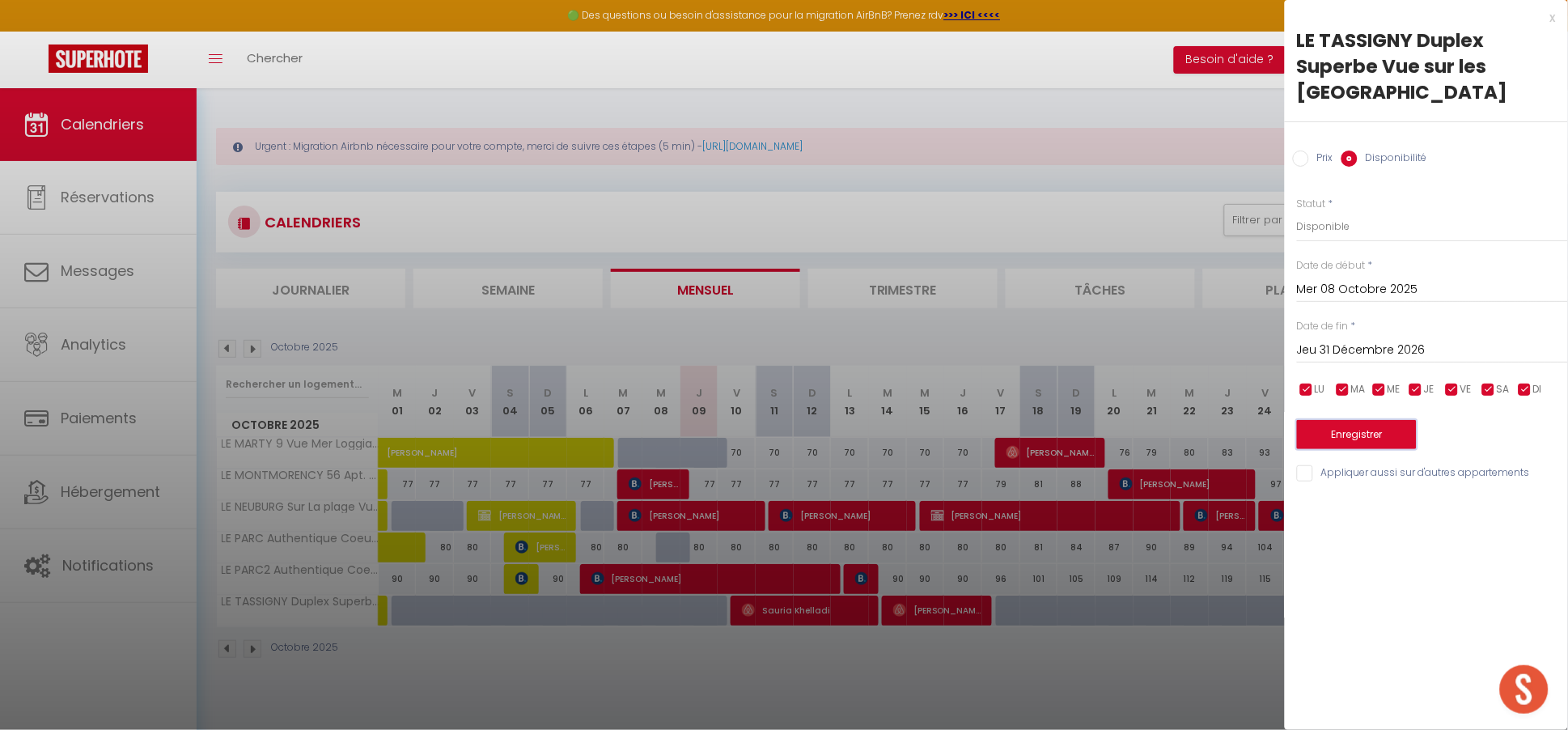
click at [1353, 442] on button "Enregistrer" at bounding box center [1357, 435] width 120 height 29
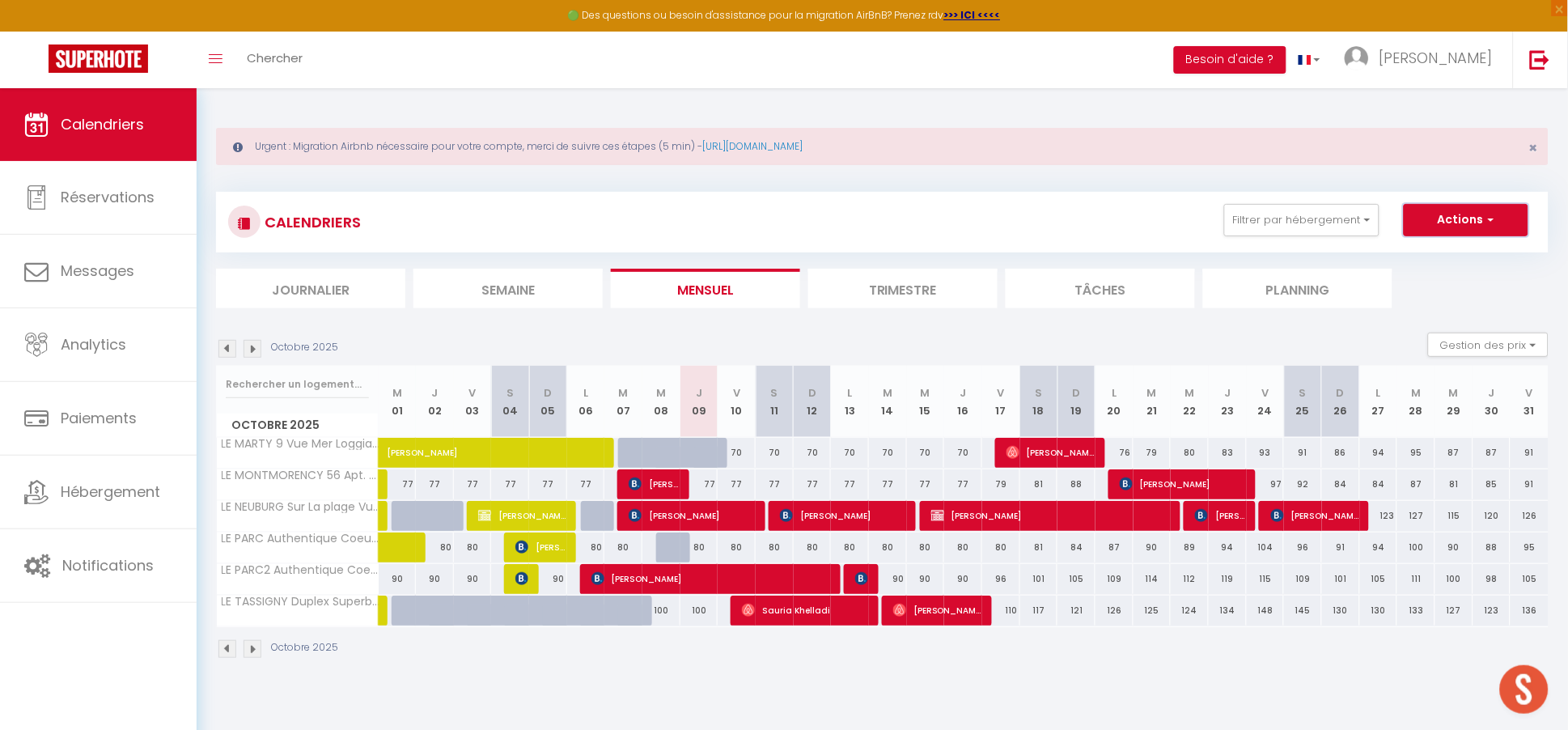
click at [1459, 216] on button "Actions" at bounding box center [1467, 221] width 125 height 32
drag, startPoint x: 999, startPoint y: 204, endPoint x: 986, endPoint y: 218, distance: 19.1
click at [998, 204] on div "CALENDRIERS Filtrer par hébergement Caution et Accueil L'Escapade Vue Exception…" at bounding box center [882, 222] width 1309 height 36
click at [255, 652] on img at bounding box center [252, 650] width 18 height 18
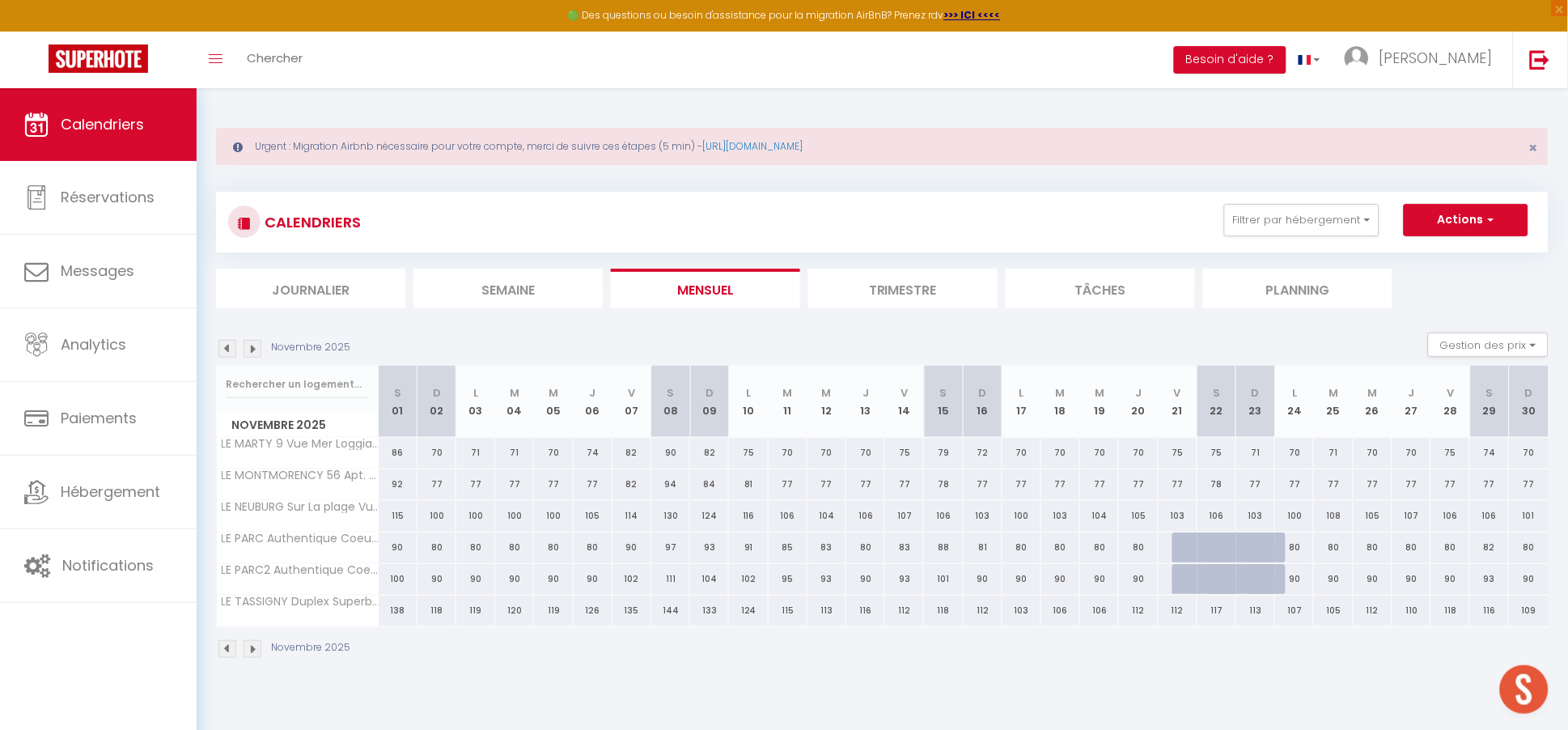
click at [392, 608] on div "138" at bounding box center [398, 611] width 39 height 30
select select "1"
type input "[PERSON_NAME] 01 Novembre 2025"
type input "Dim 02 Novembre 2025"
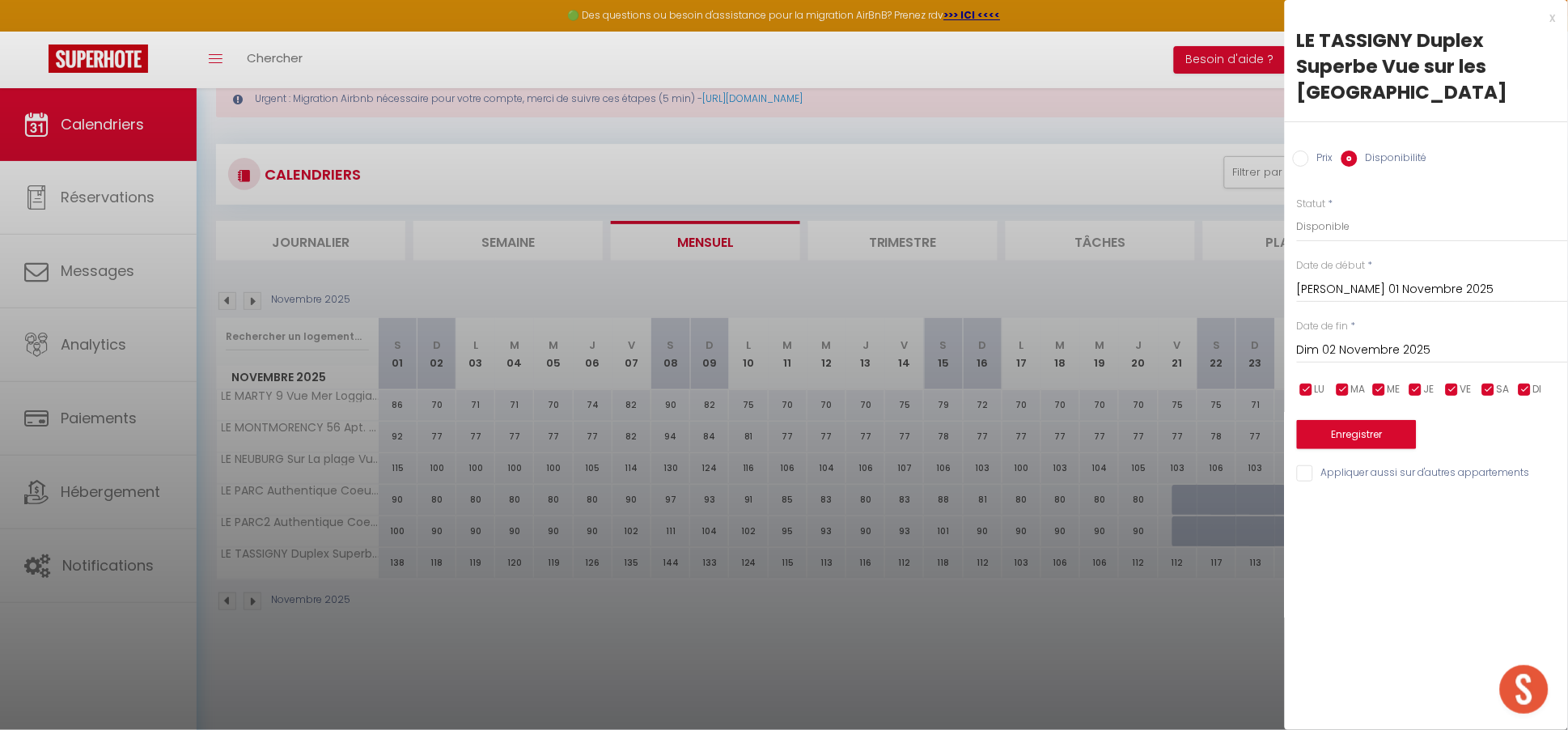
scroll to position [88, 0]
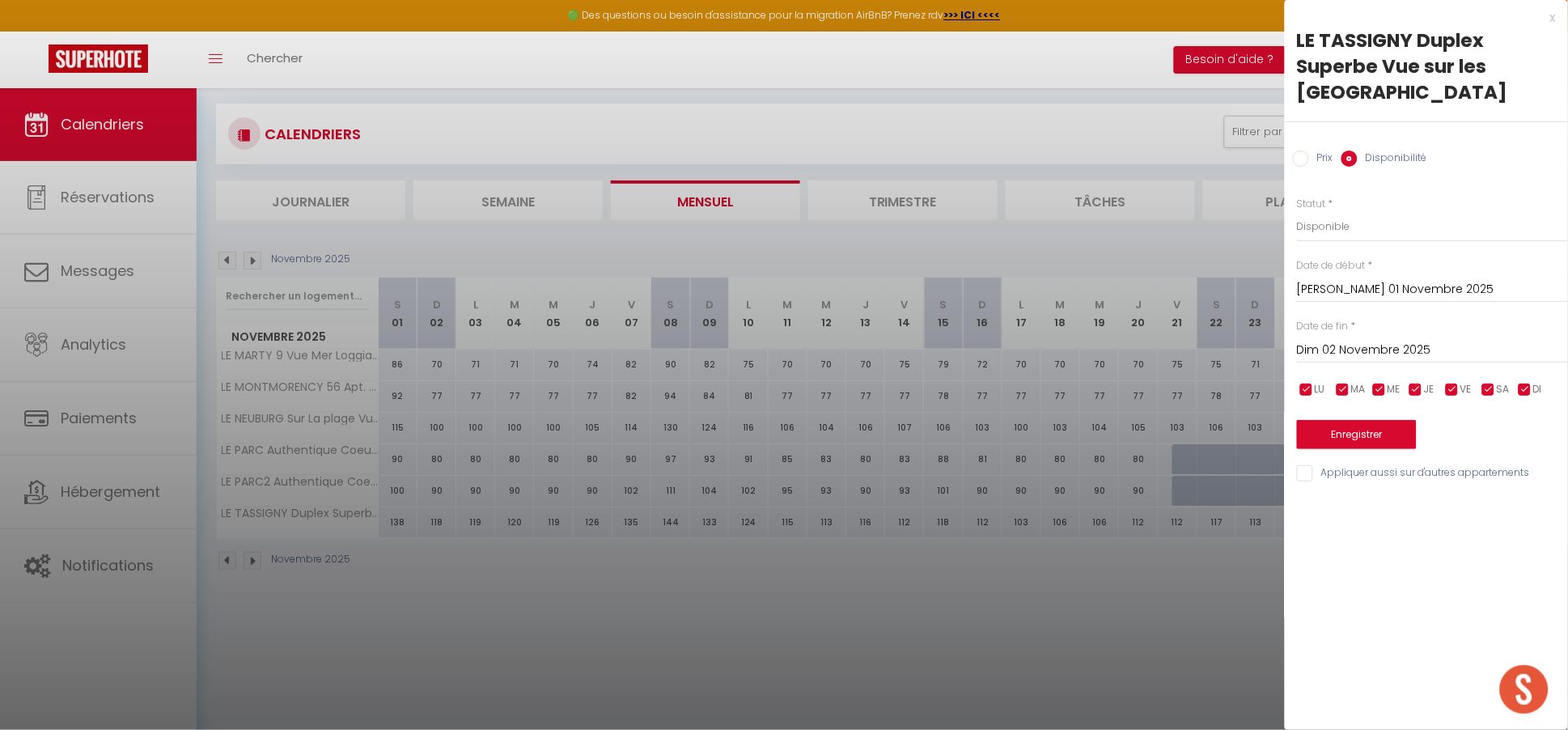
click at [581, 616] on div at bounding box center [784, 365] width 1568 height 730
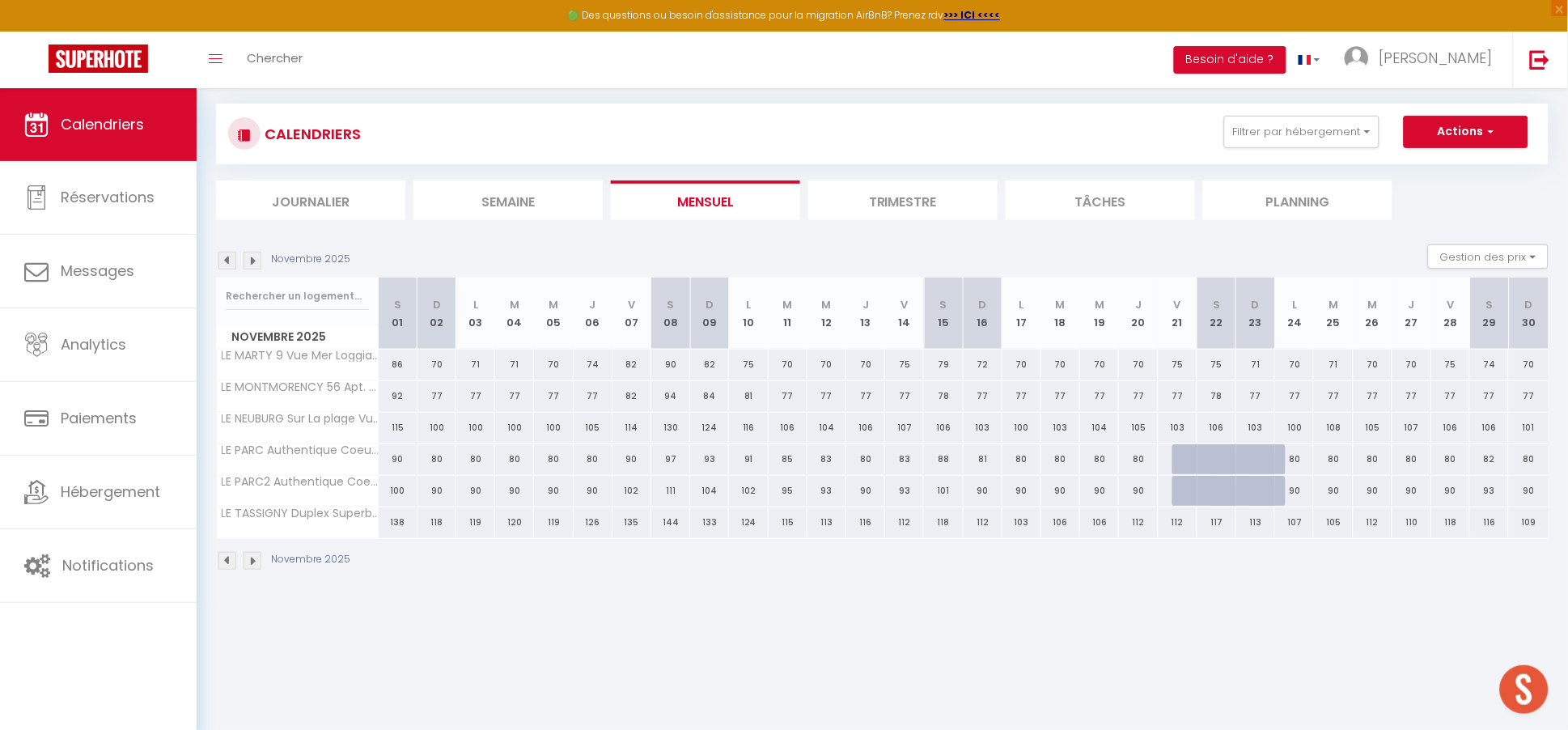
click at [254, 562] on img at bounding box center [252, 561] width 18 height 18
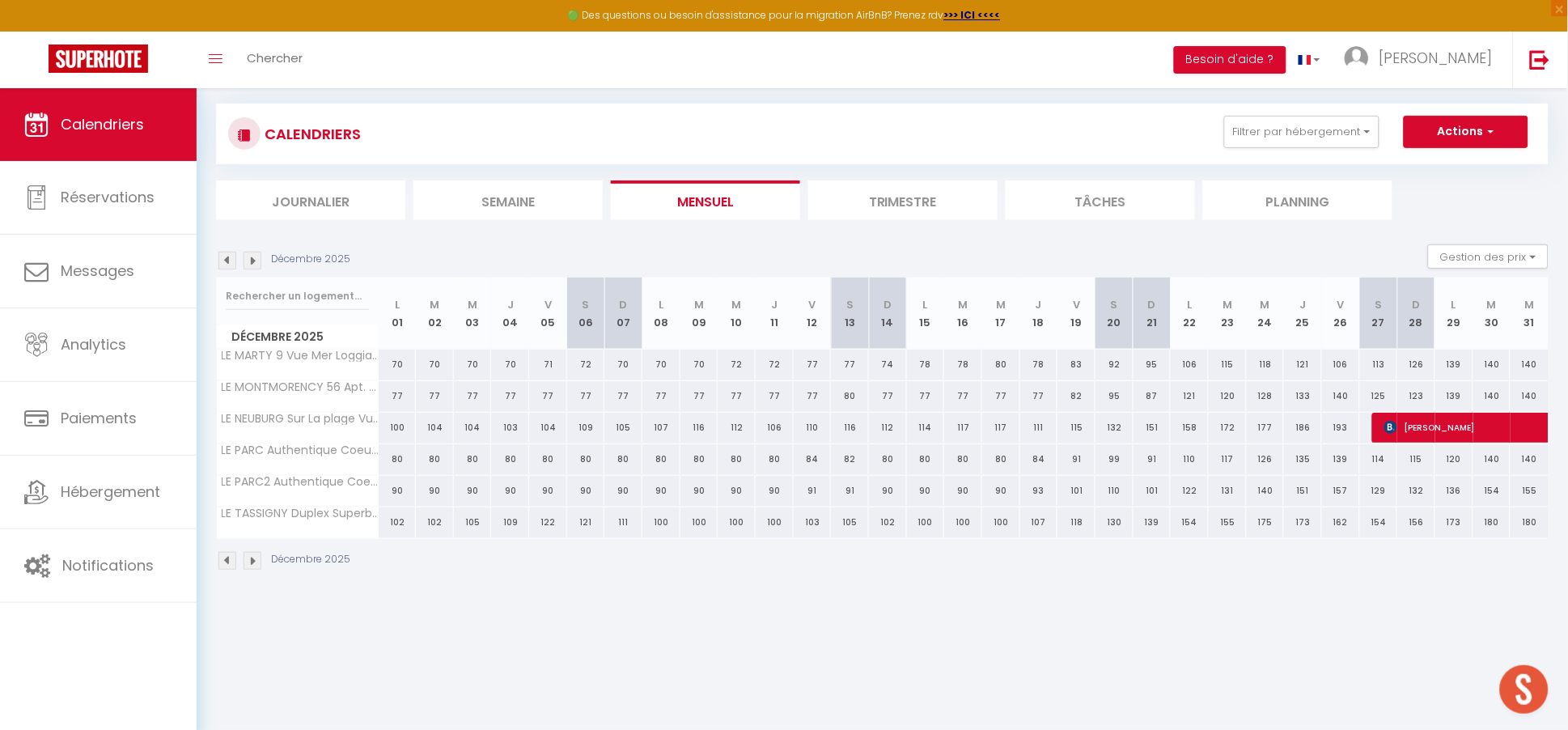
click at [255, 561] on img at bounding box center [252, 561] width 18 height 18
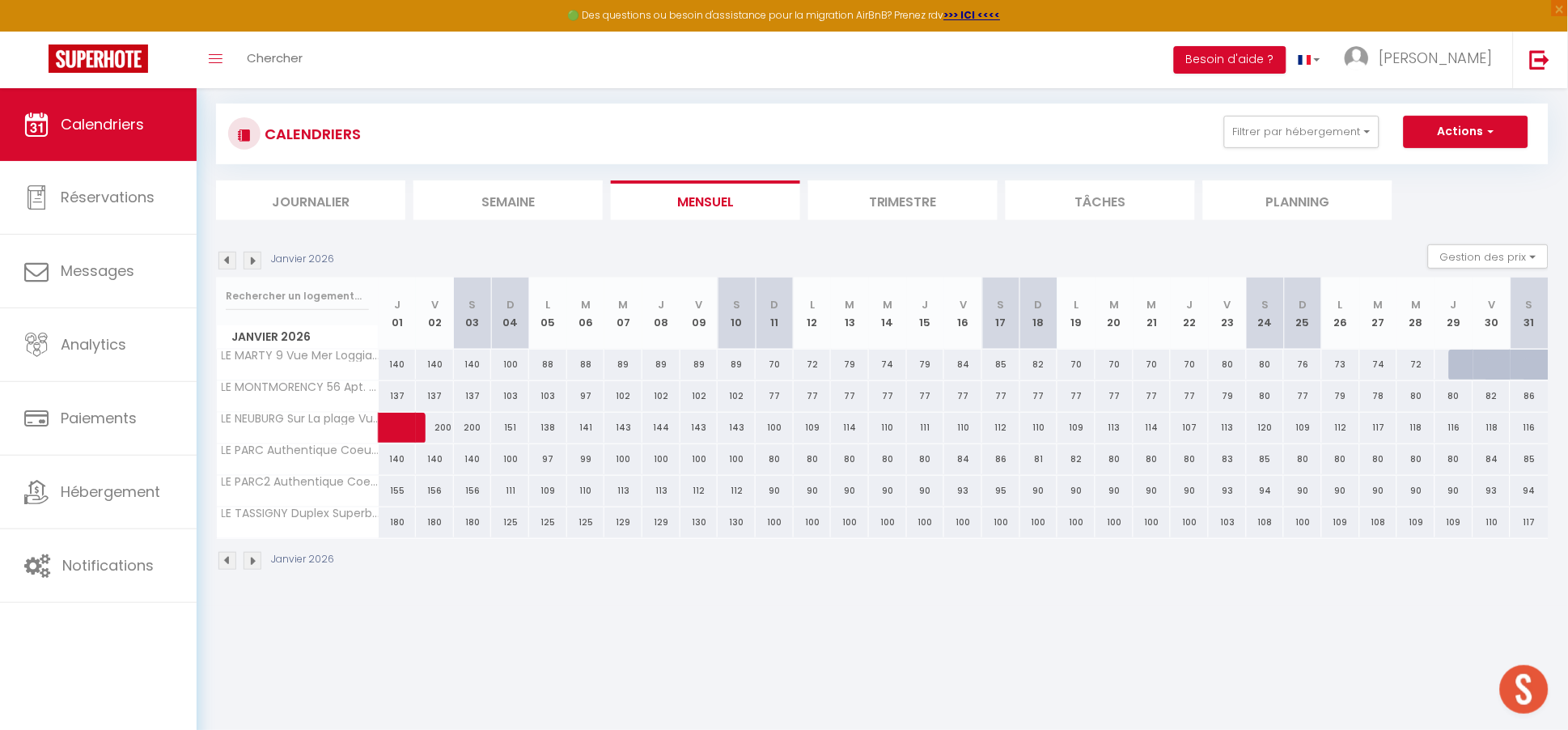
click at [255, 561] on img at bounding box center [252, 561] width 18 height 18
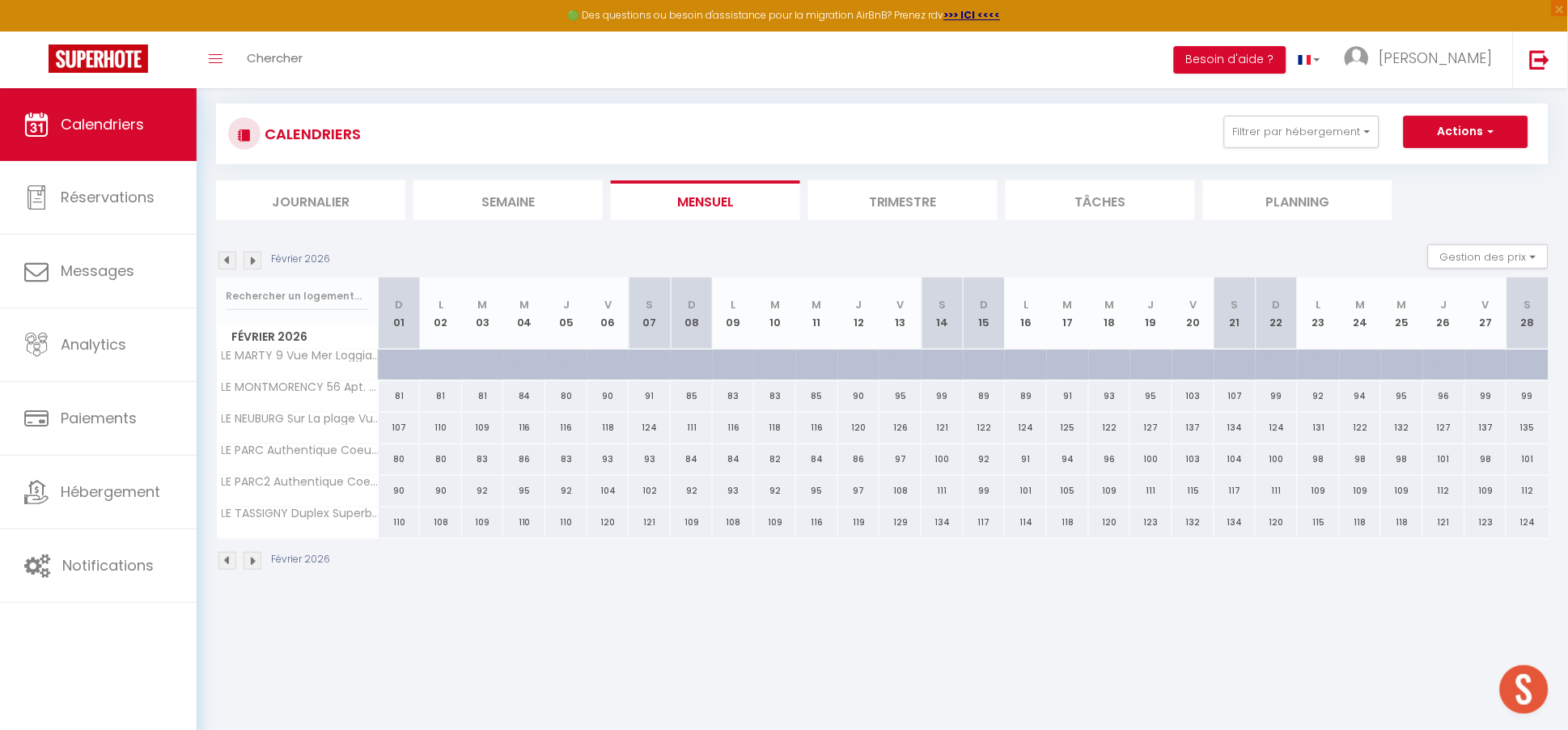
click at [255, 561] on img at bounding box center [252, 561] width 18 height 18
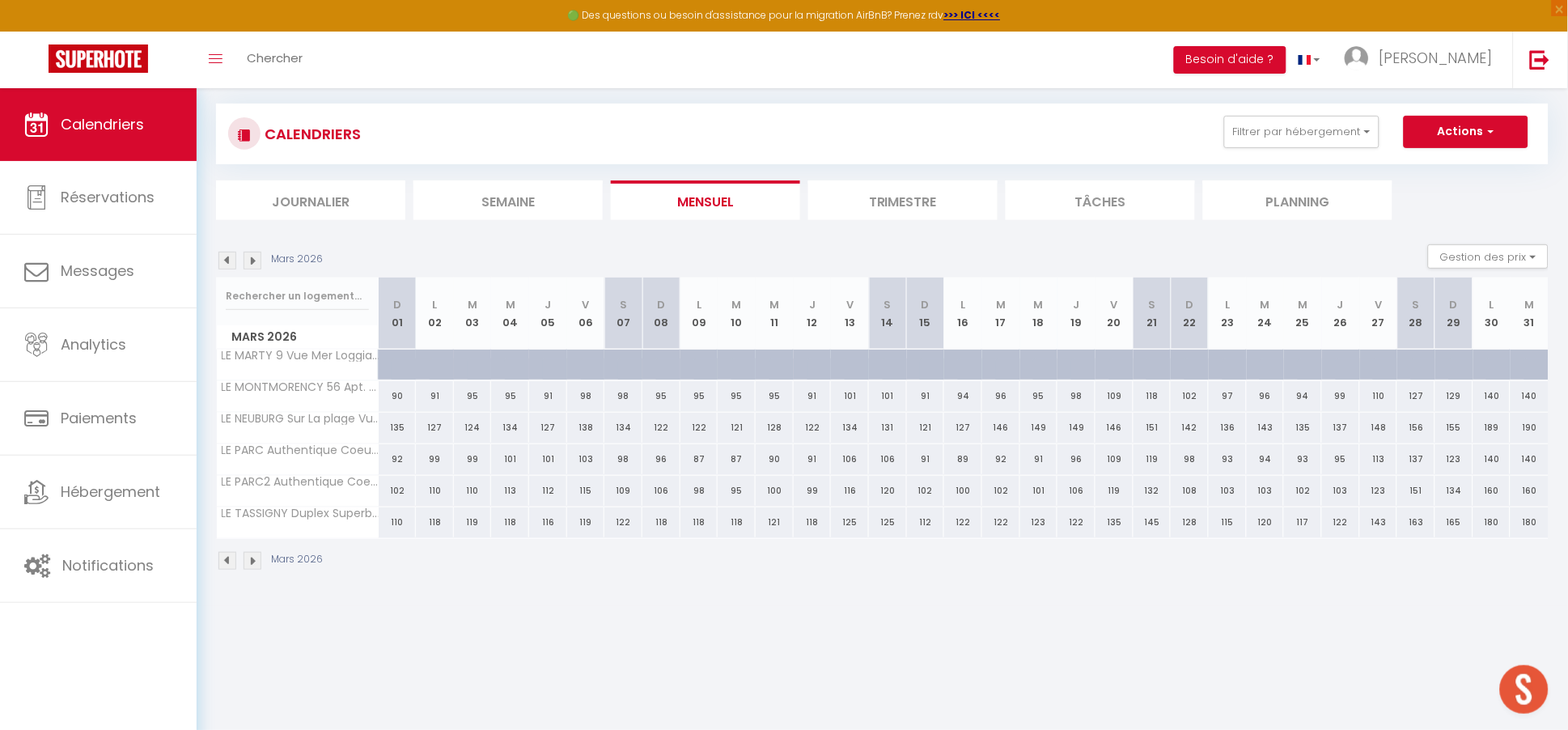
click at [223, 559] on img at bounding box center [228, 561] width 18 height 18
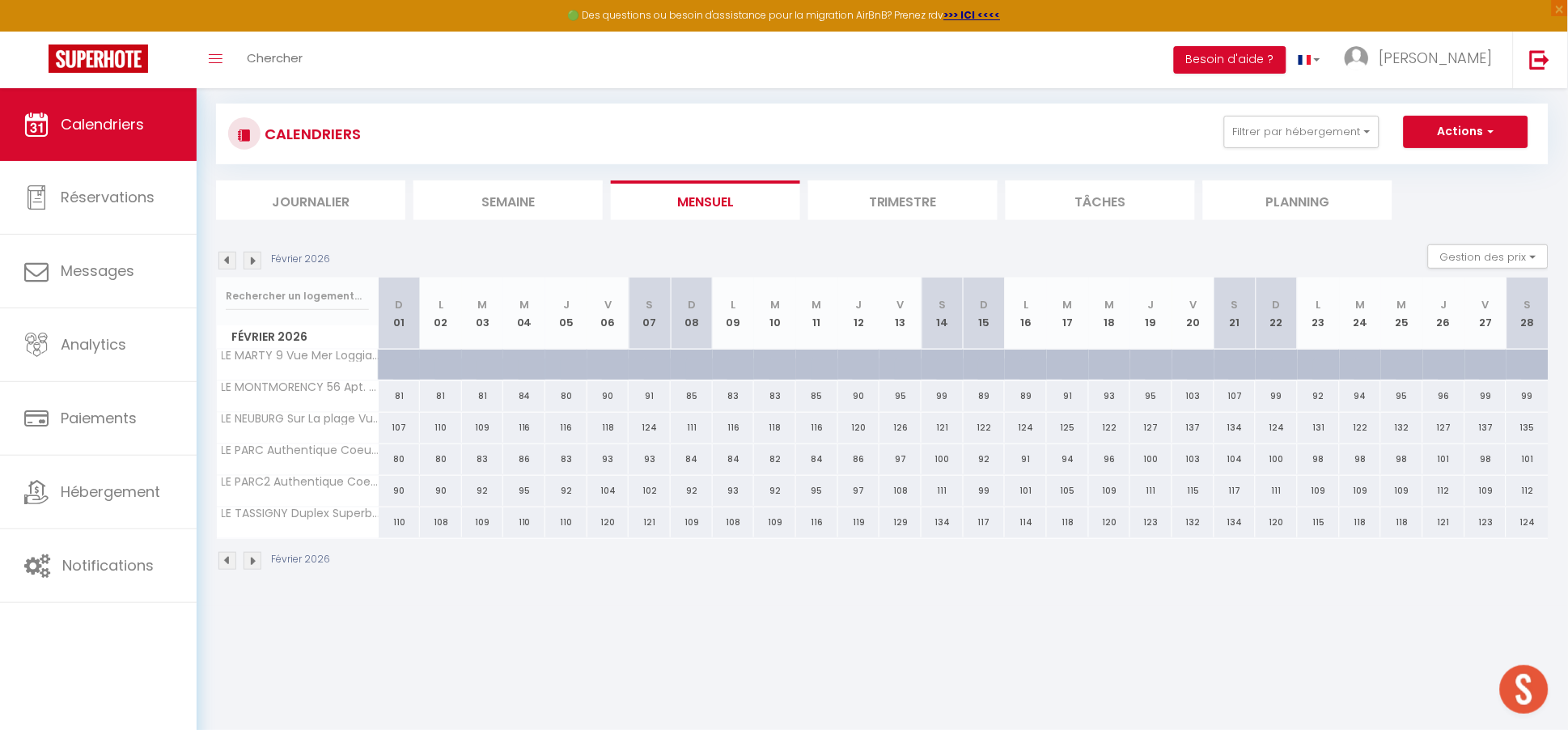
click at [223, 559] on img at bounding box center [228, 561] width 18 height 18
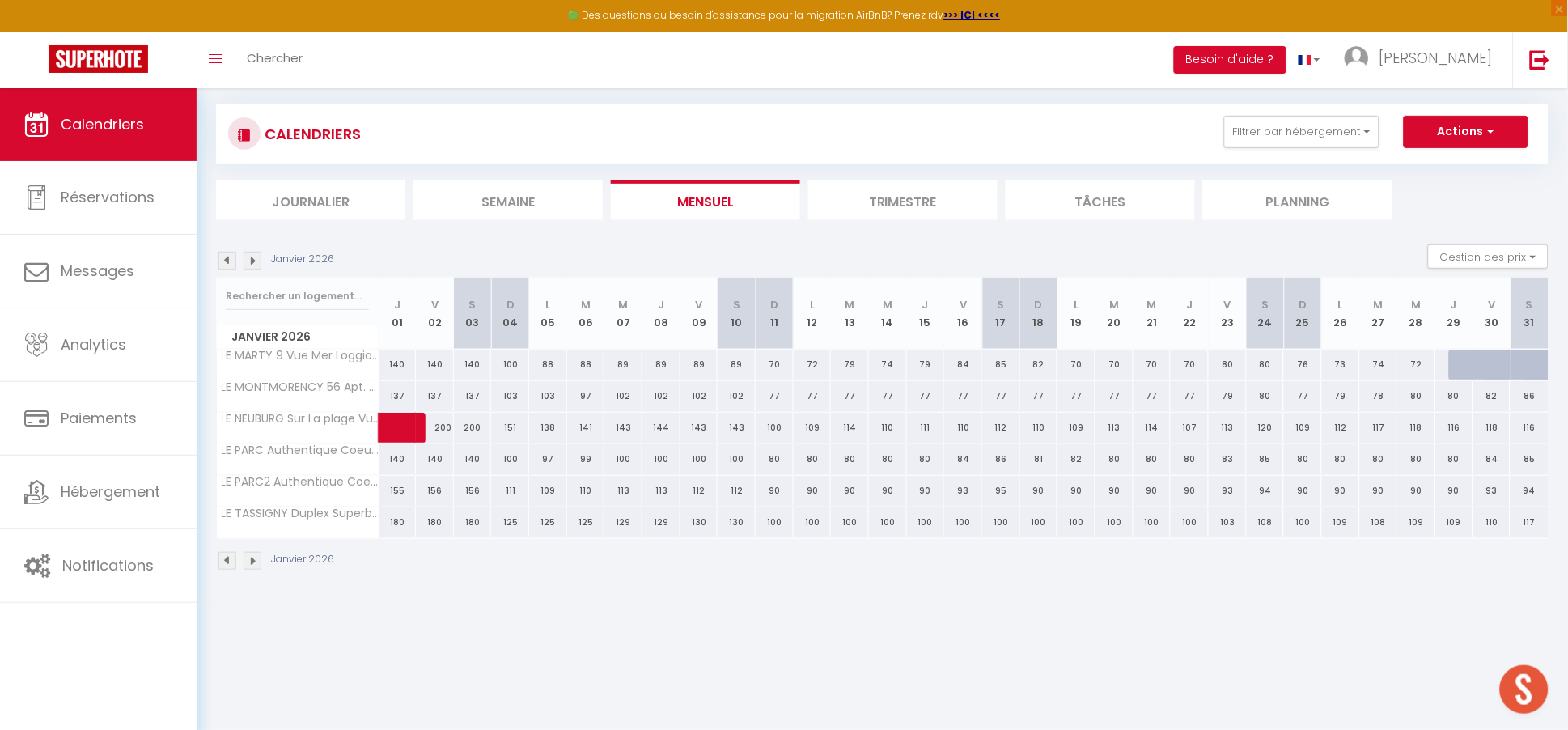
click at [251, 565] on img at bounding box center [252, 561] width 18 height 18
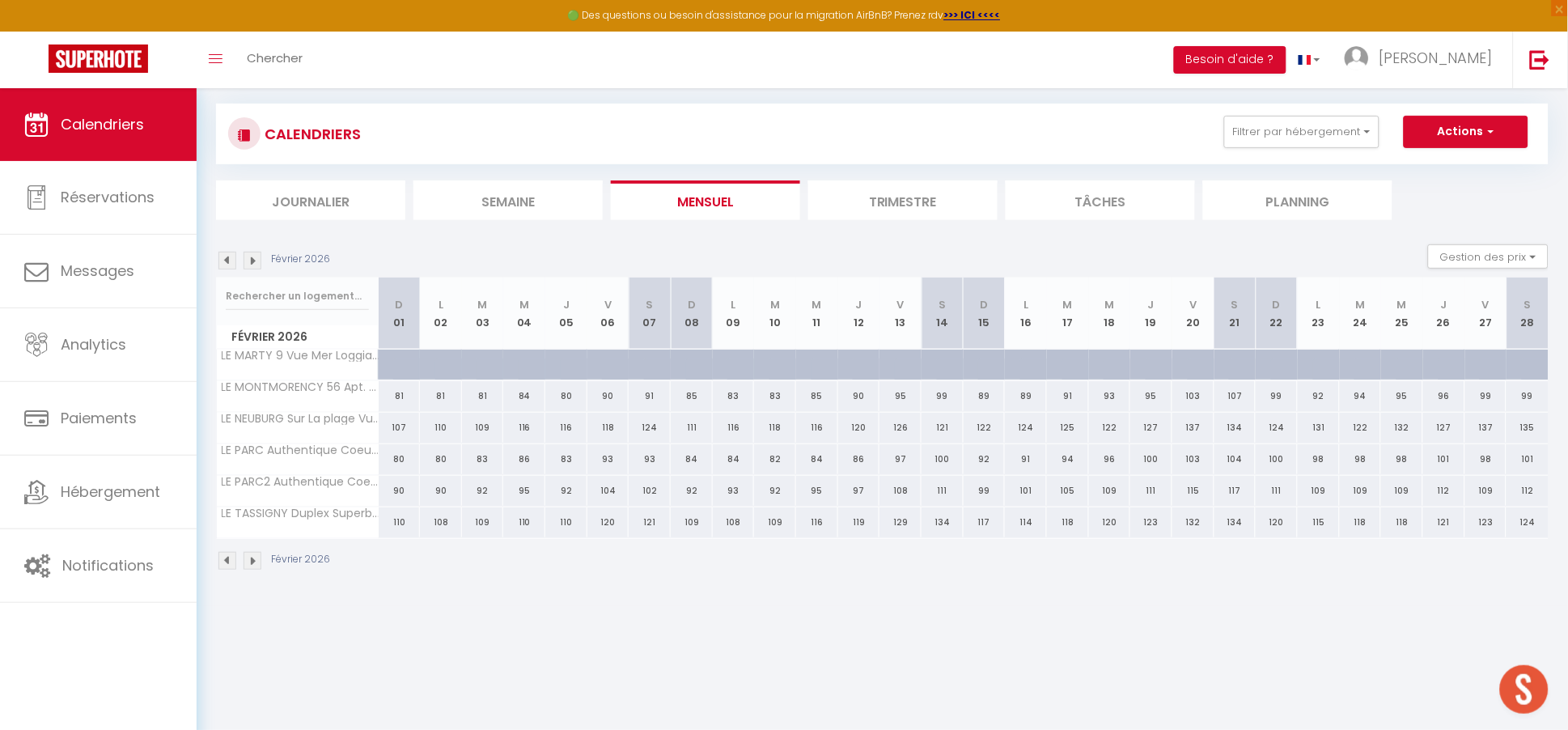
click at [221, 569] on div "Février 2026" at bounding box center [883, 563] width 1333 height 48
click at [222, 566] on img at bounding box center [228, 561] width 18 height 18
